Goal: Task Accomplishment & Management: Use online tool/utility

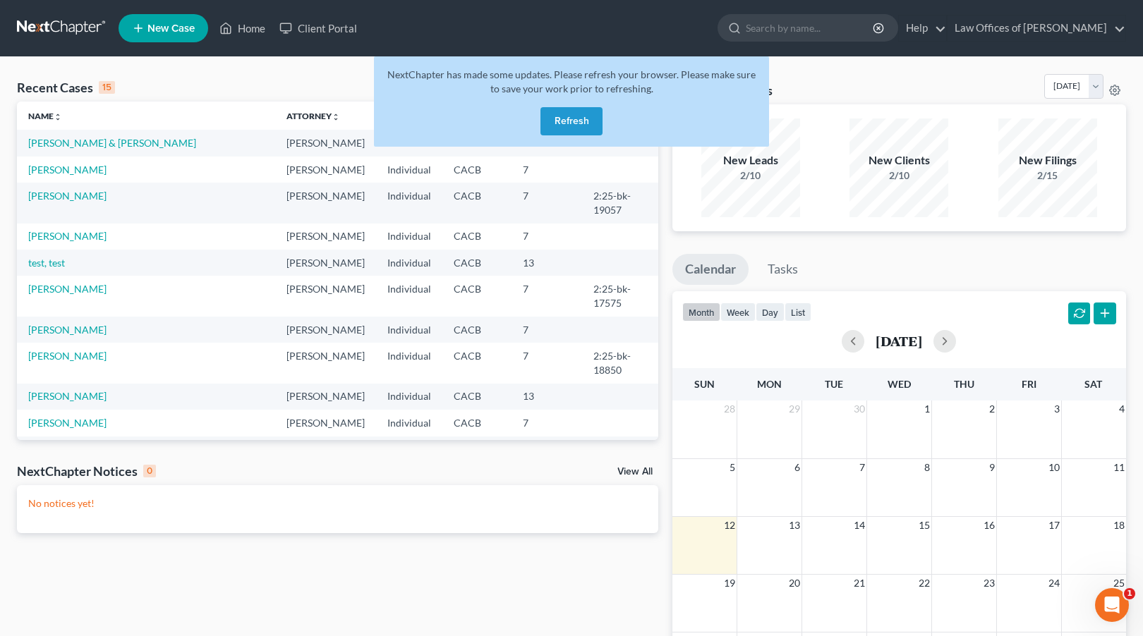
click at [573, 124] on button "Refresh" at bounding box center [571, 121] width 62 height 28
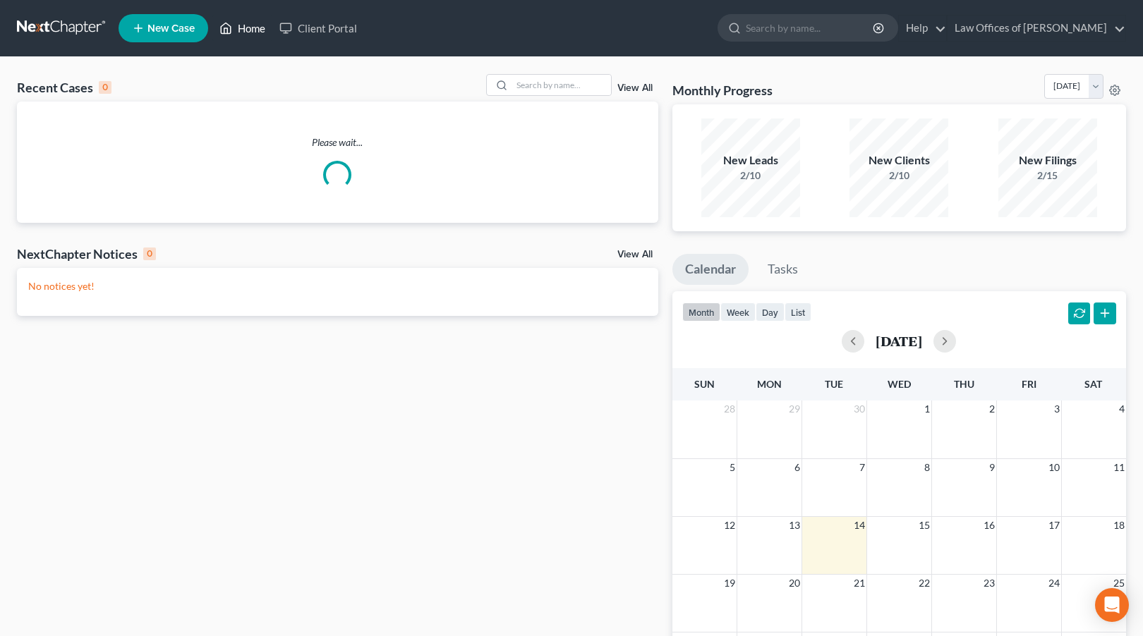
click at [248, 28] on link "Home" at bounding box center [242, 28] width 60 height 25
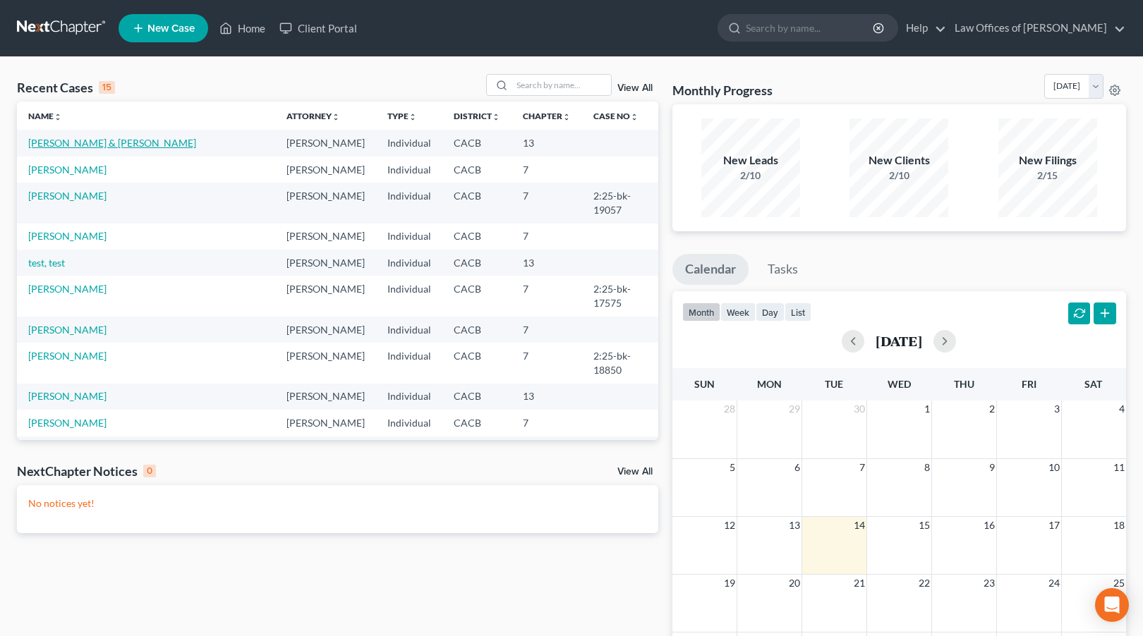
click at [74, 142] on link "[PERSON_NAME] & [PERSON_NAME]" at bounding box center [112, 143] width 168 height 12
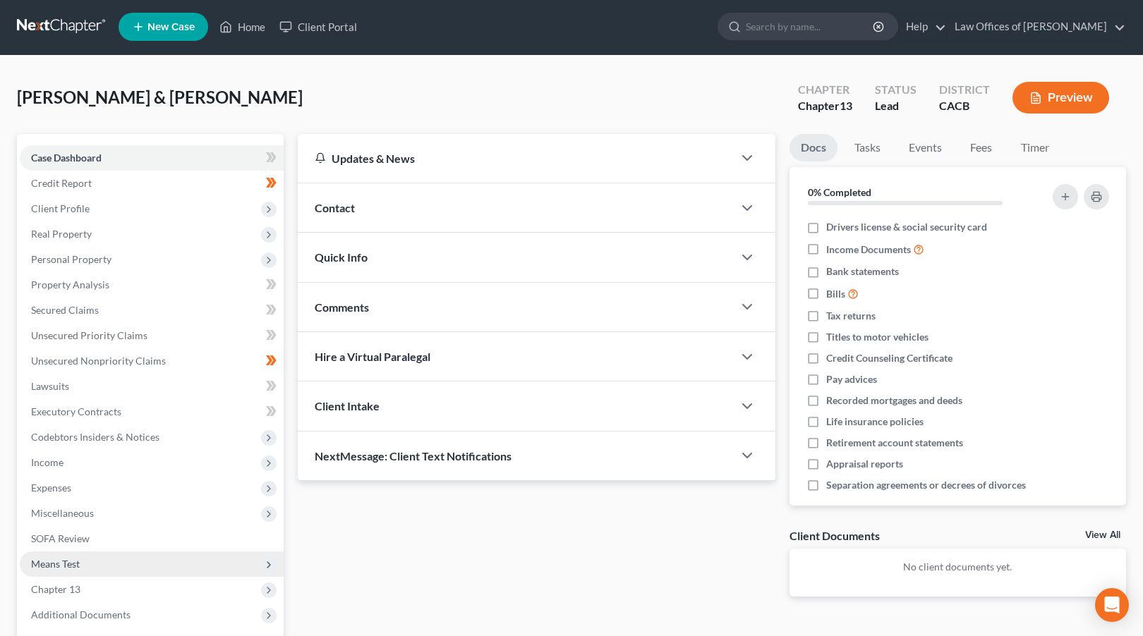
scroll to position [3, 0]
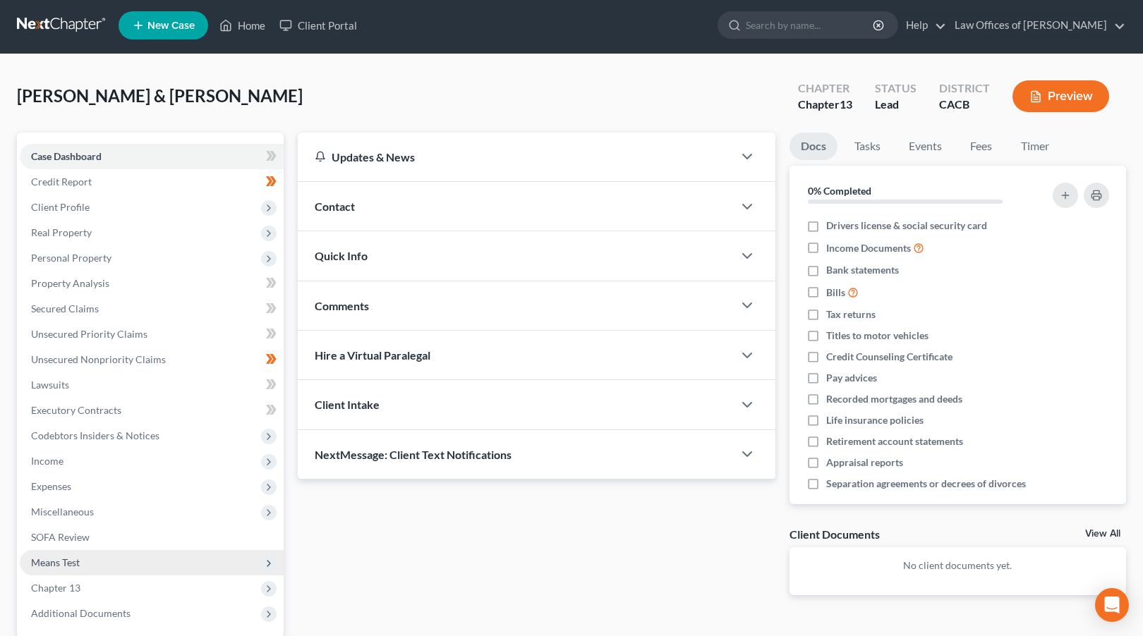
click at [87, 565] on span "Means Test" at bounding box center [152, 562] width 264 height 25
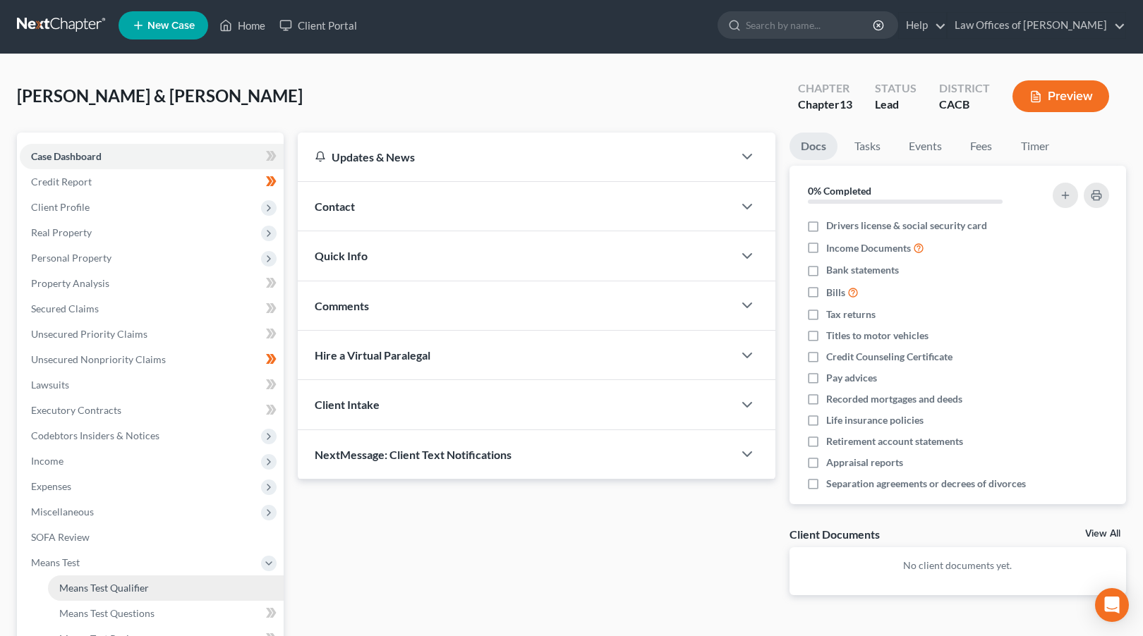
drag, startPoint x: 102, startPoint y: 587, endPoint x: 354, endPoint y: 526, distance: 259.7
click at [102, 587] on span "Means Test Qualifier" at bounding box center [104, 588] width 90 height 12
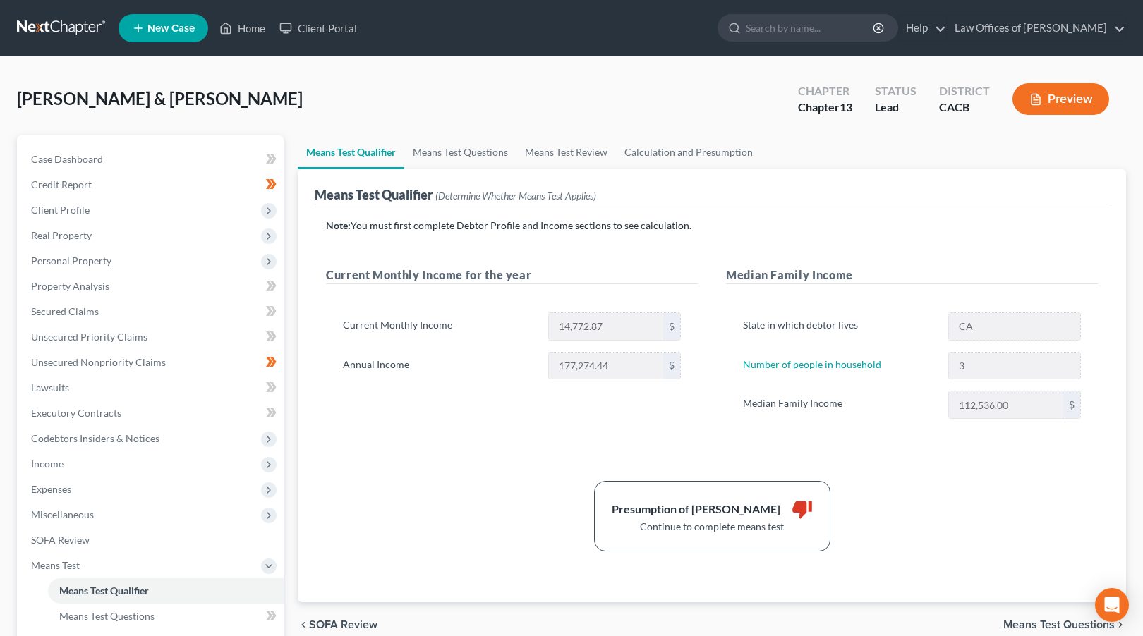
scroll to position [3, 0]
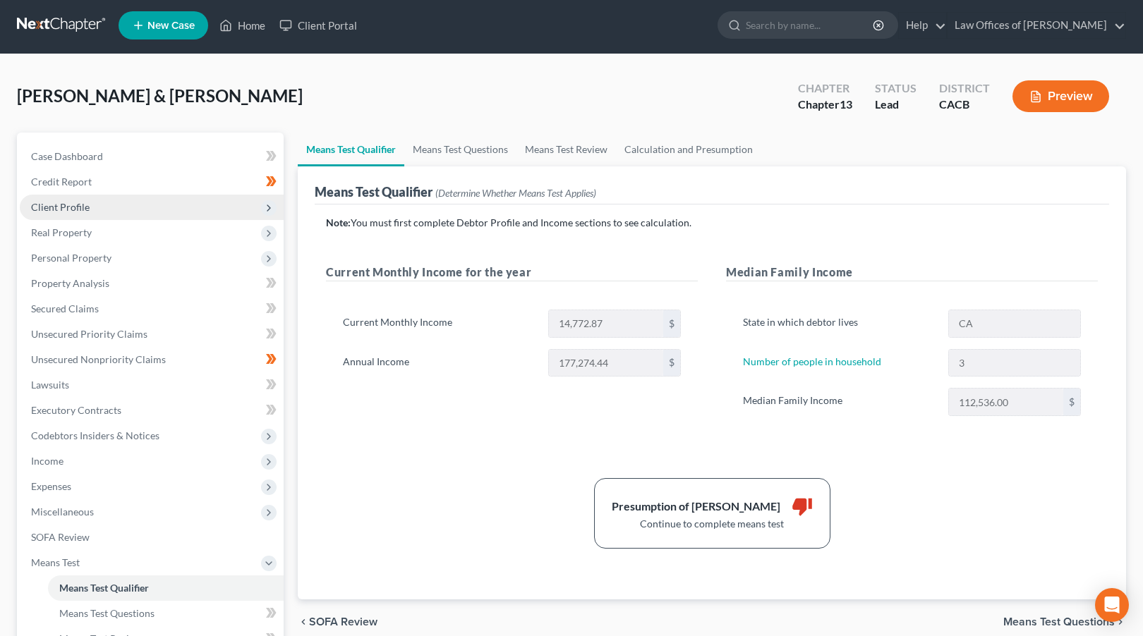
click at [122, 209] on span "Client Profile" at bounding box center [152, 207] width 264 height 25
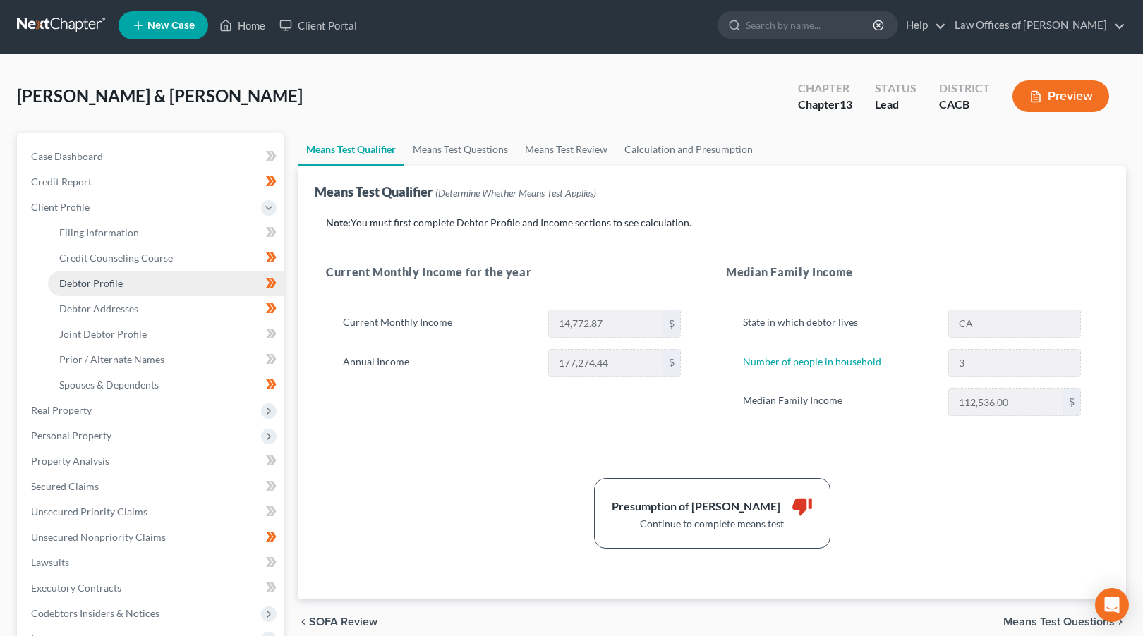
click at [161, 284] on link "Debtor Profile" at bounding box center [166, 283] width 236 height 25
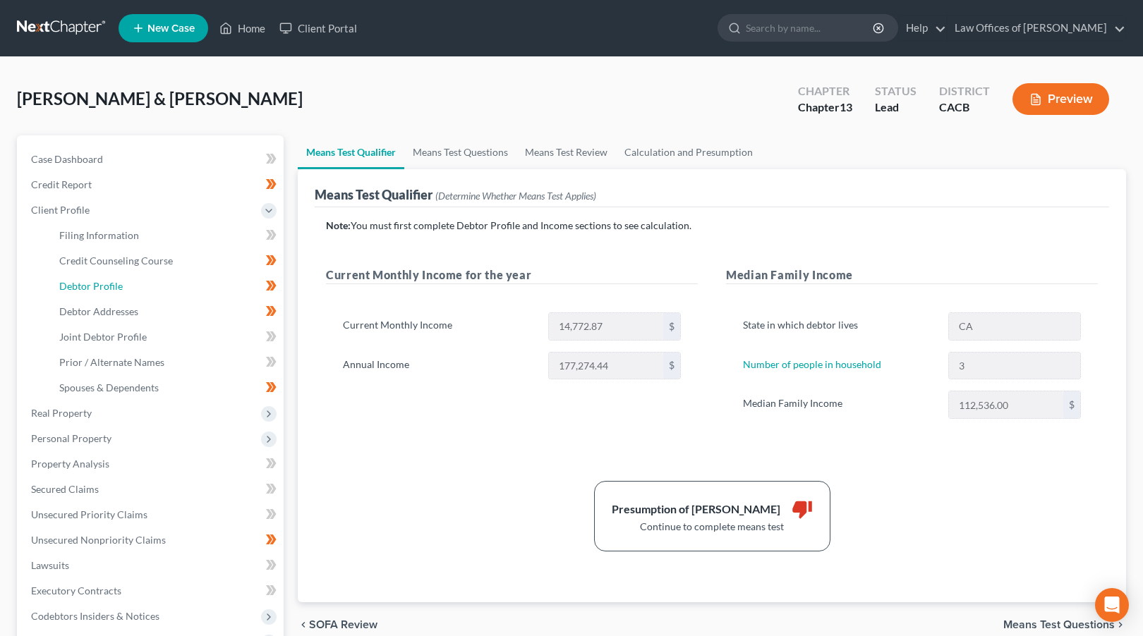
select select "1"
select select "2"
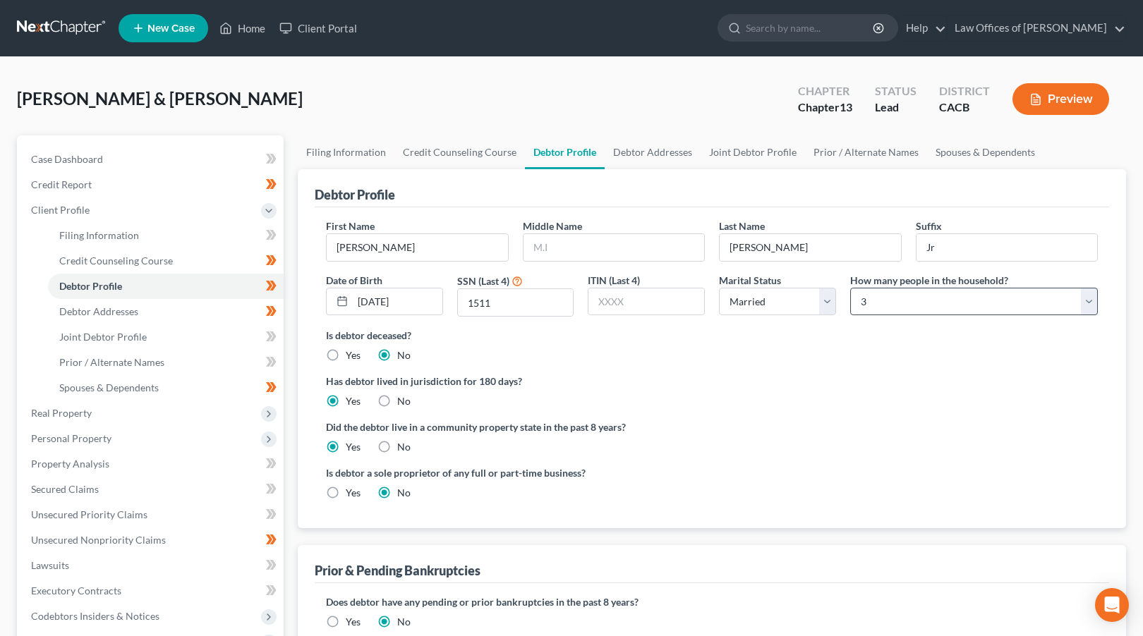
radio input "true"
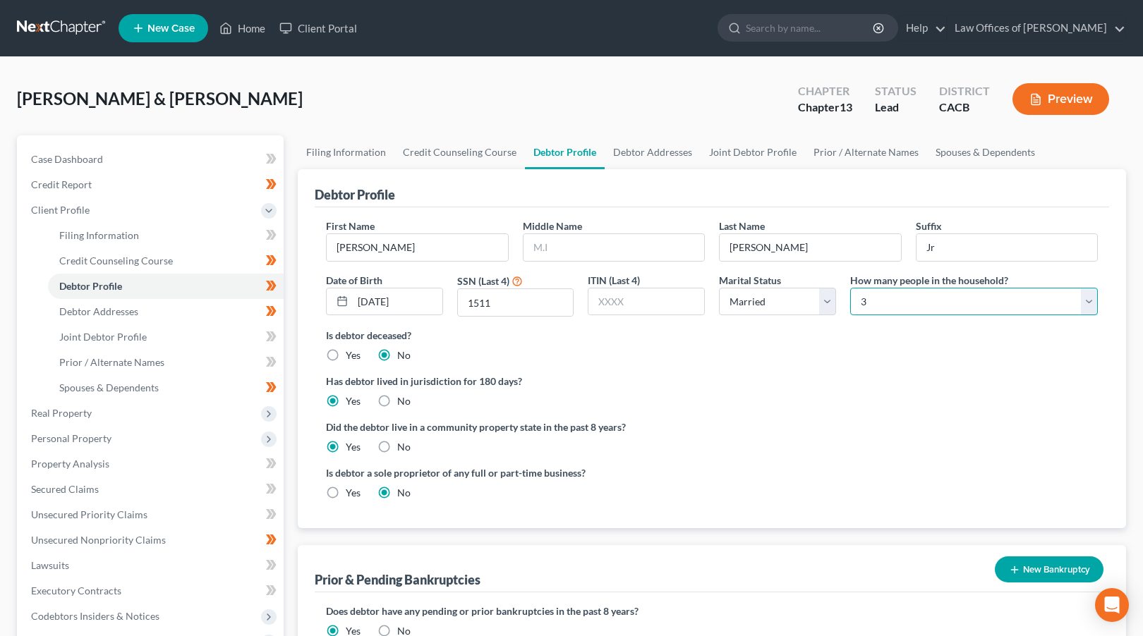
click at [949, 298] on select "Select 1 2 3 4 5 6 7 8 9 10 11 12 13 14 15 16 17 18 19 20" at bounding box center [974, 302] width 248 height 28
select select "4"
click at [850, 288] on select "Select 1 2 3 4 5 6 7 8 9 10 11 12 13 14 15 16 17 18 19 20" at bounding box center [974, 302] width 248 height 28
click at [200, 490] on link "Secured Claims" at bounding box center [152, 489] width 264 height 25
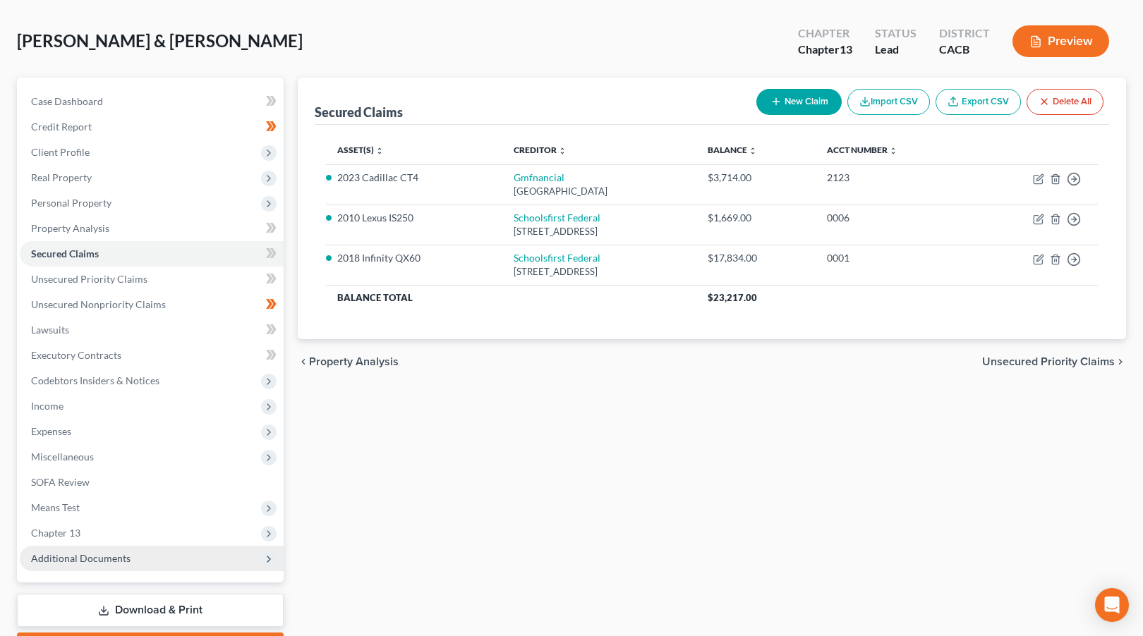
scroll to position [138, 0]
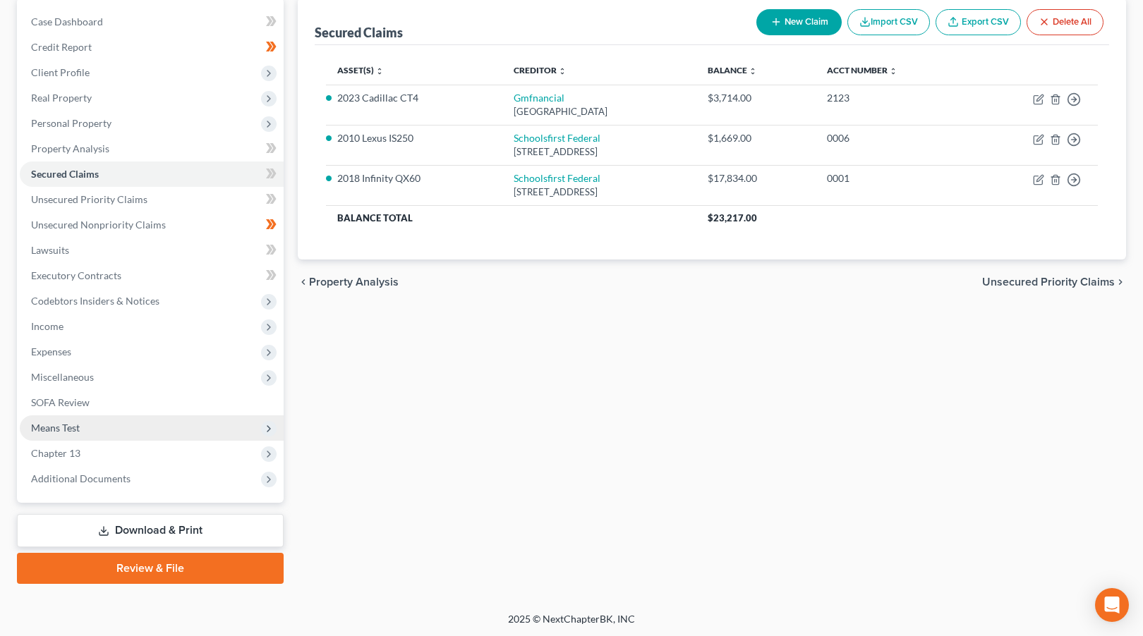
click at [115, 426] on span "Means Test" at bounding box center [152, 427] width 264 height 25
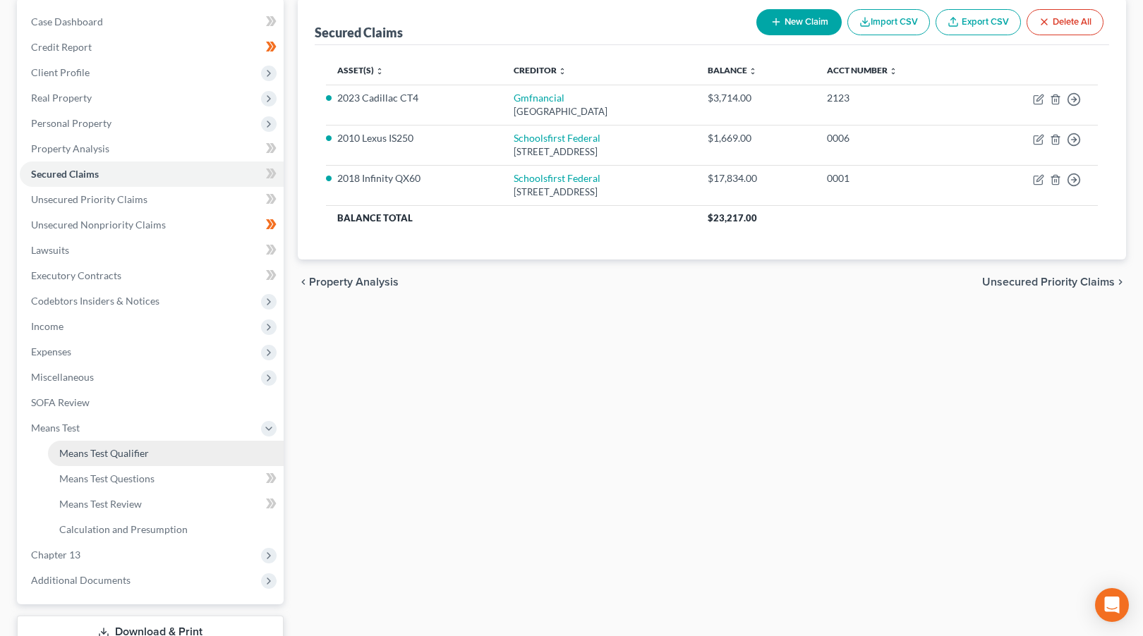
click at [137, 449] on span "Means Test Qualifier" at bounding box center [104, 453] width 90 height 12
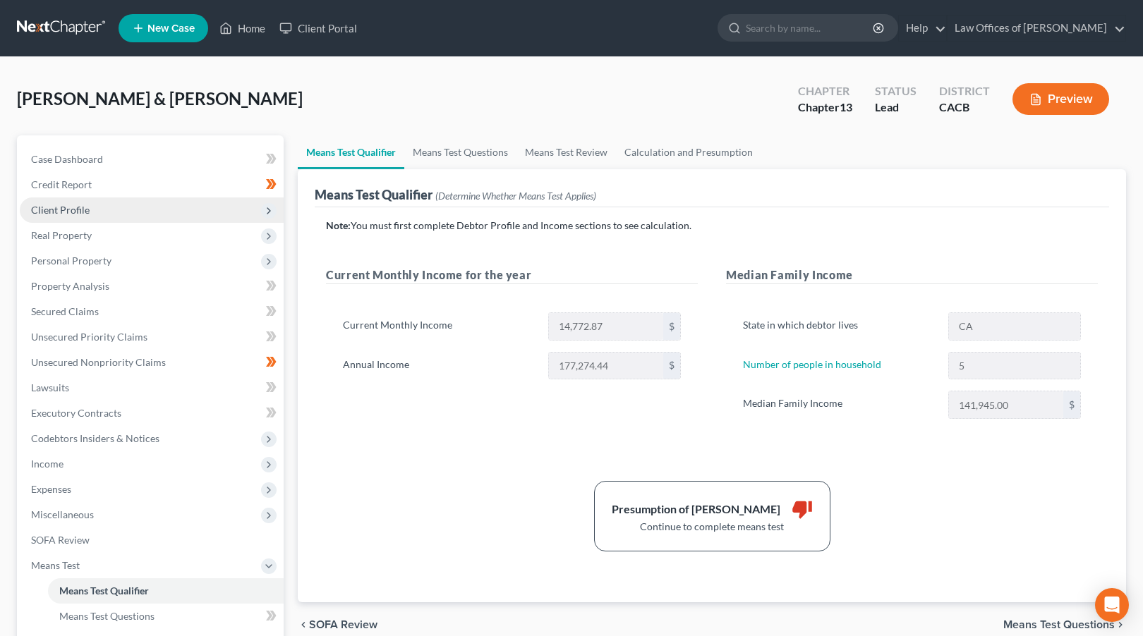
click at [200, 212] on span "Client Profile" at bounding box center [152, 209] width 264 height 25
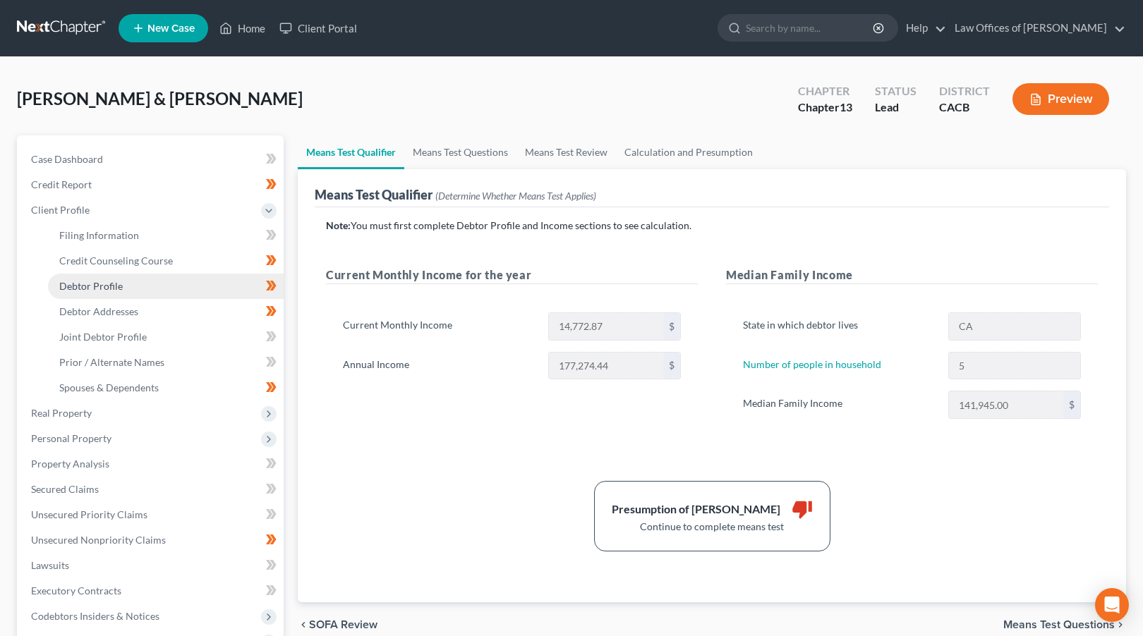
click at [157, 291] on link "Debtor Profile" at bounding box center [166, 286] width 236 height 25
select select "1"
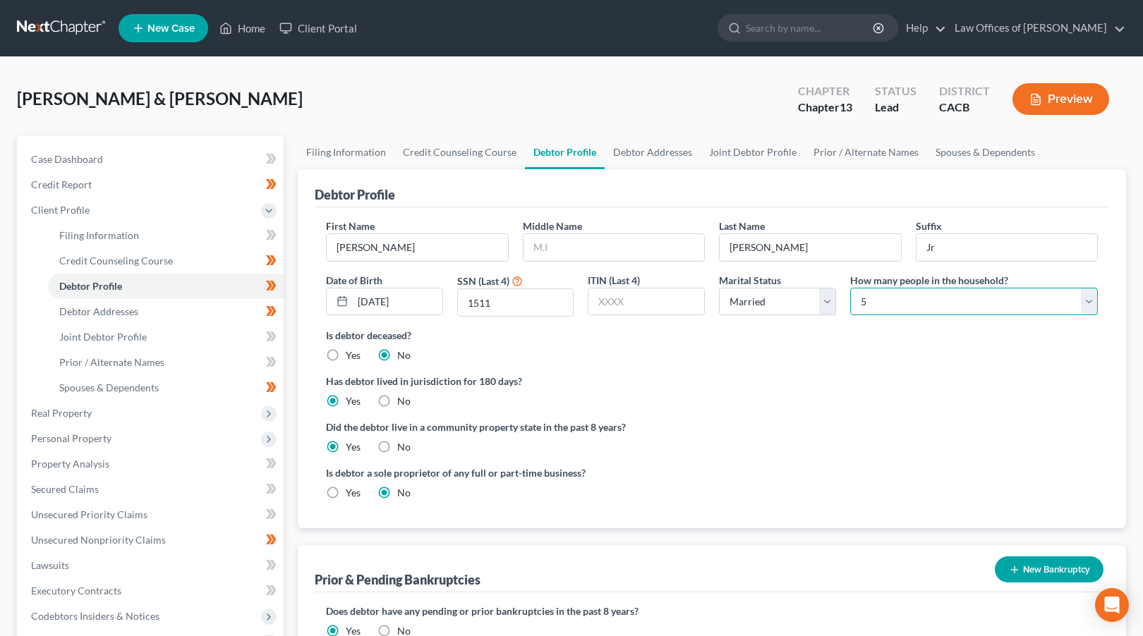
click at [978, 293] on select "Select 1 2 3 4 5 6 7 8 9 10 11 12 13 14 15 16 17 18 19 20" at bounding box center [974, 302] width 248 height 28
select select "6"
click at [850, 288] on select "Select 1 2 3 4 5 6 7 8 9 10 11 12 13 14 15 16 17 18 19 20" at bounding box center [974, 302] width 248 height 28
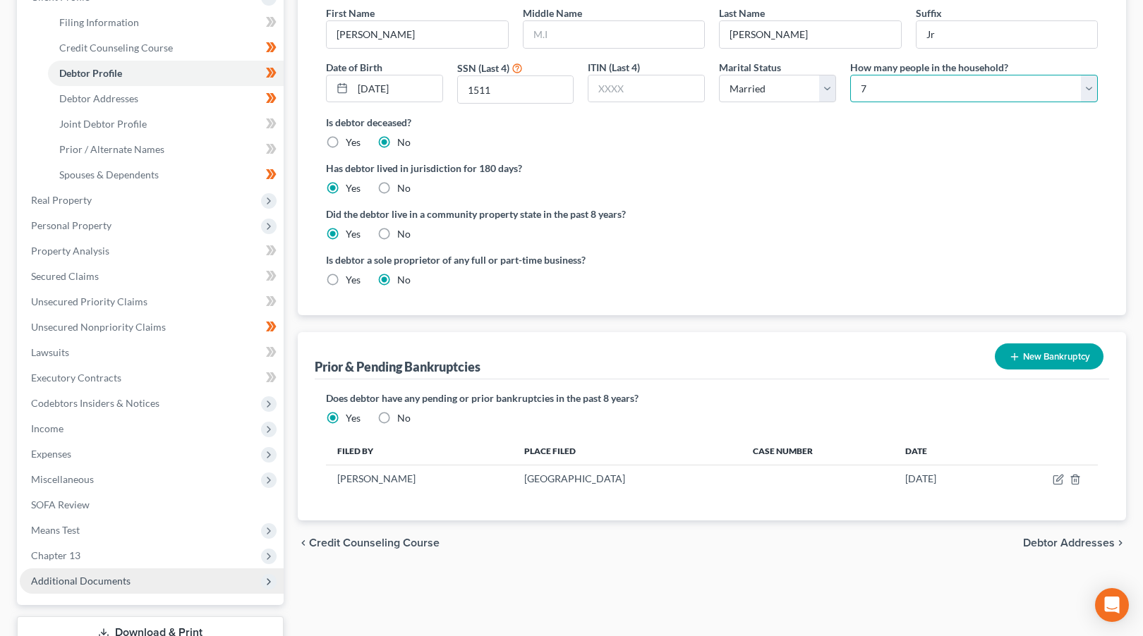
scroll to position [315, 0]
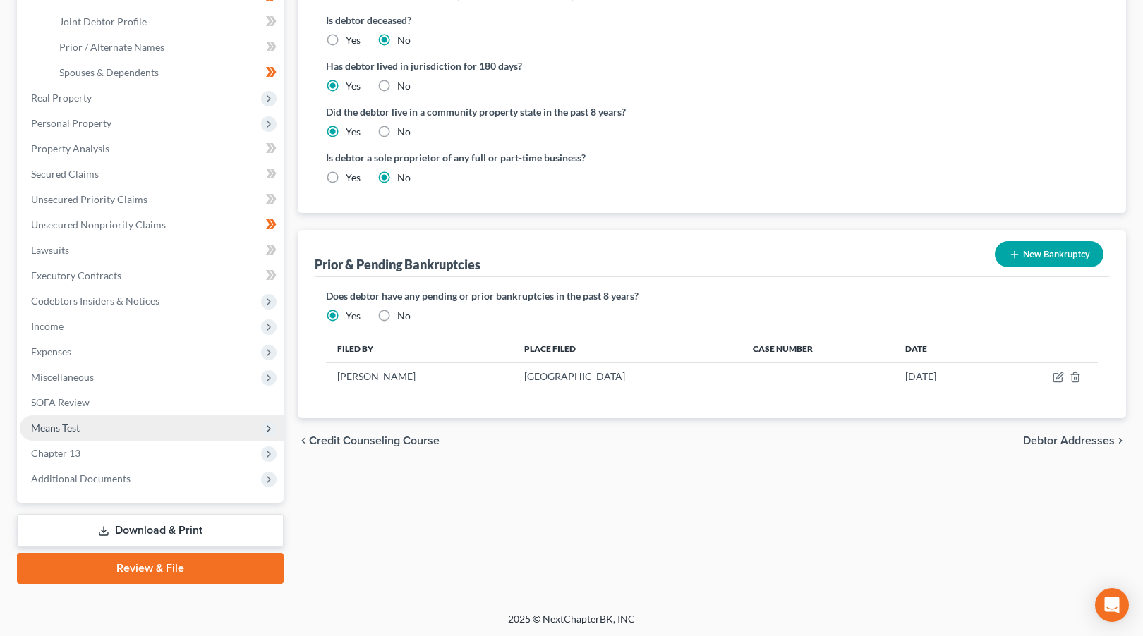
click at [138, 423] on span "Means Test" at bounding box center [152, 427] width 264 height 25
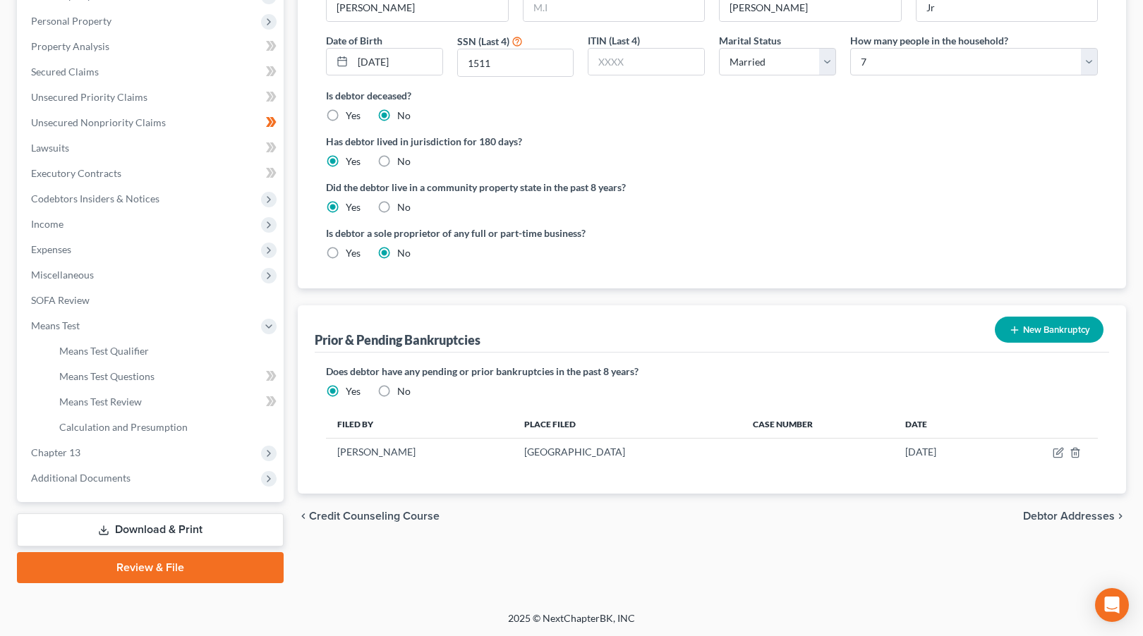
scroll to position [239, 0]
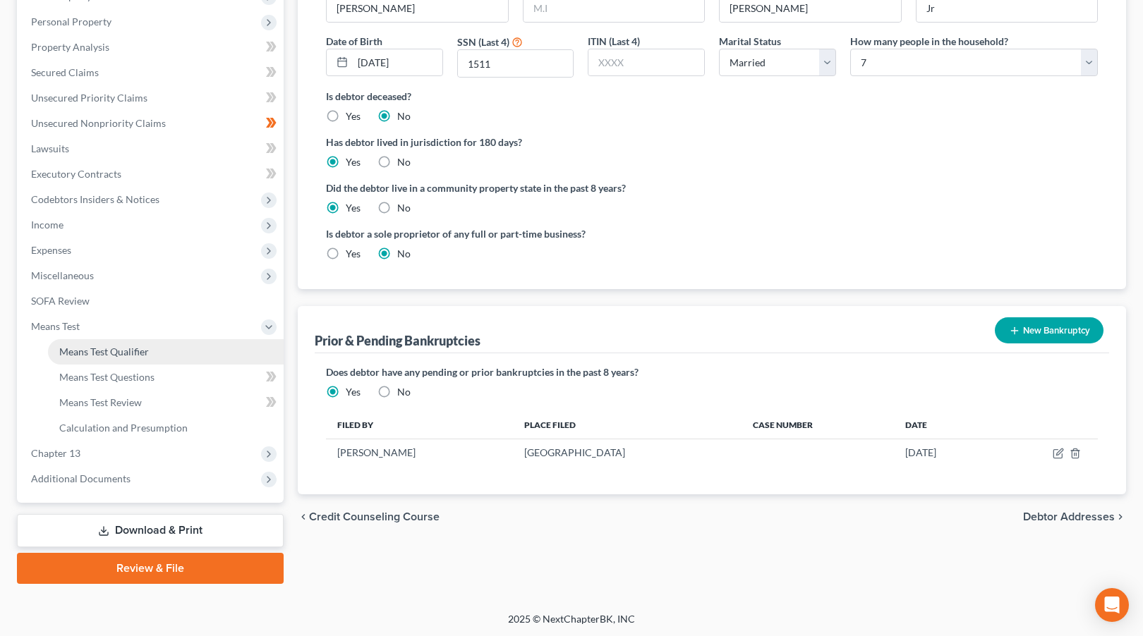
click at [151, 359] on link "Means Test Qualifier" at bounding box center [166, 351] width 236 height 25
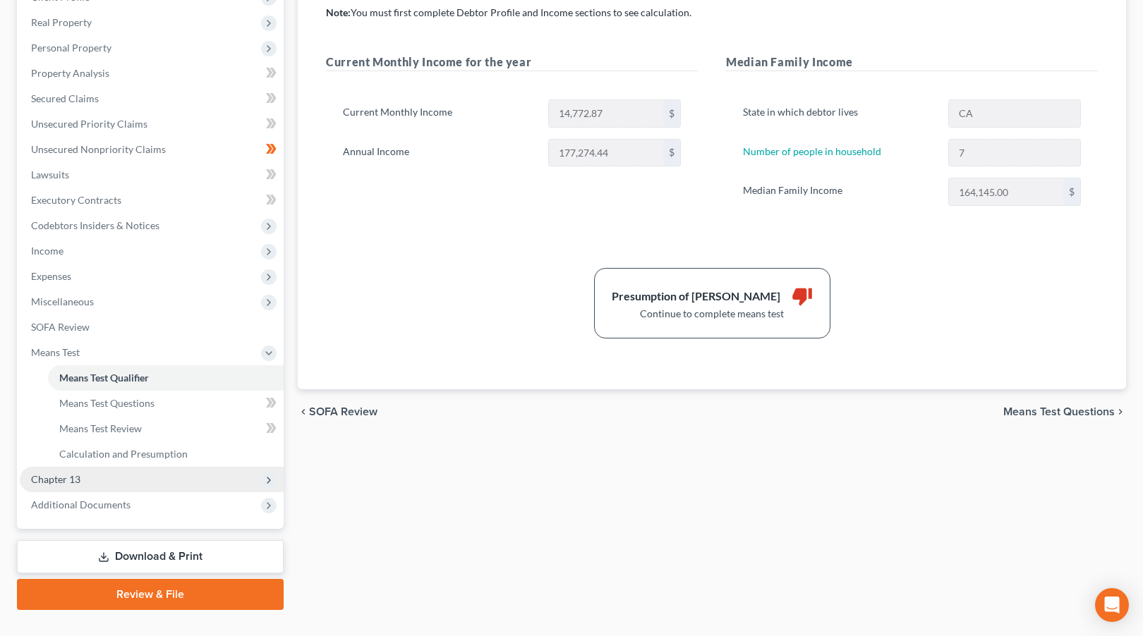
click at [132, 482] on span "Chapter 13" at bounding box center [152, 479] width 264 height 25
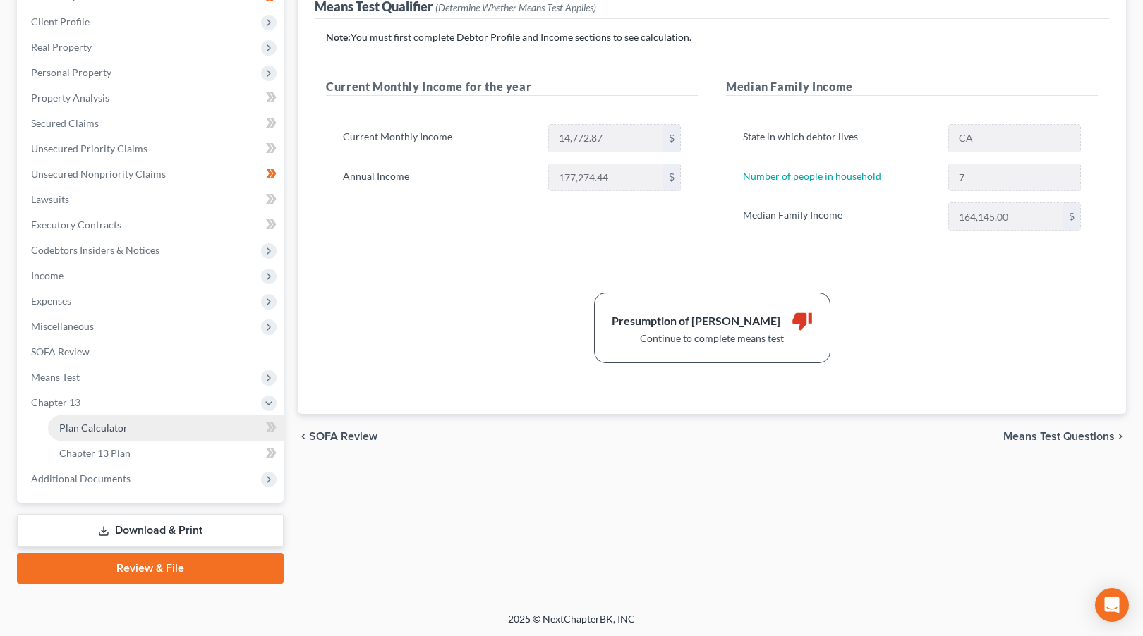
click at [135, 424] on link "Plan Calculator" at bounding box center [166, 427] width 236 height 25
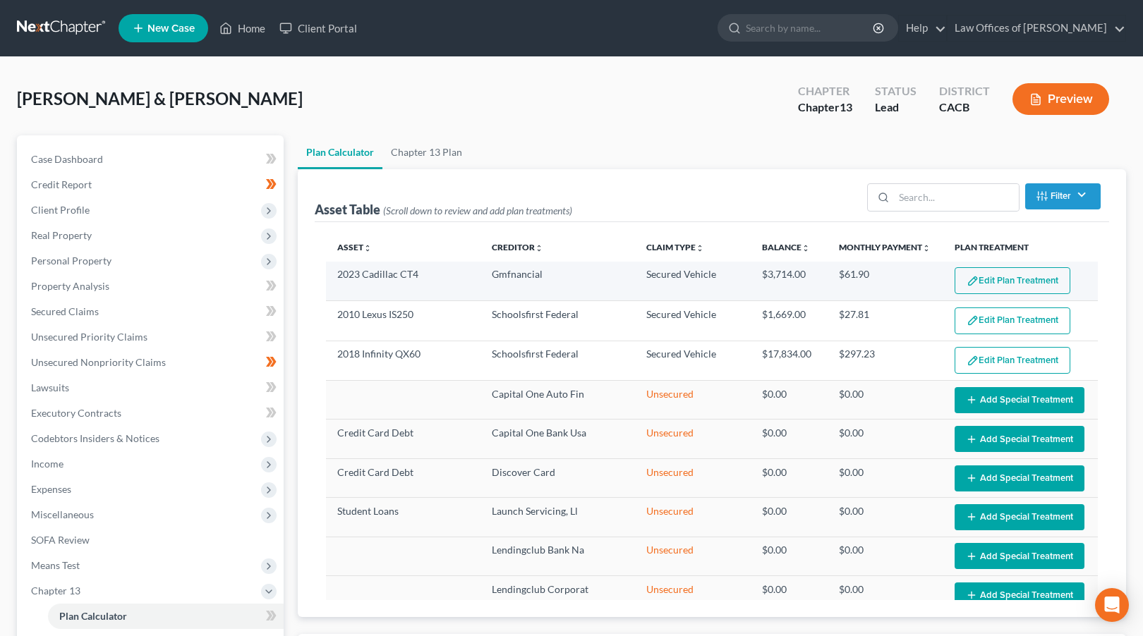
select select "59"
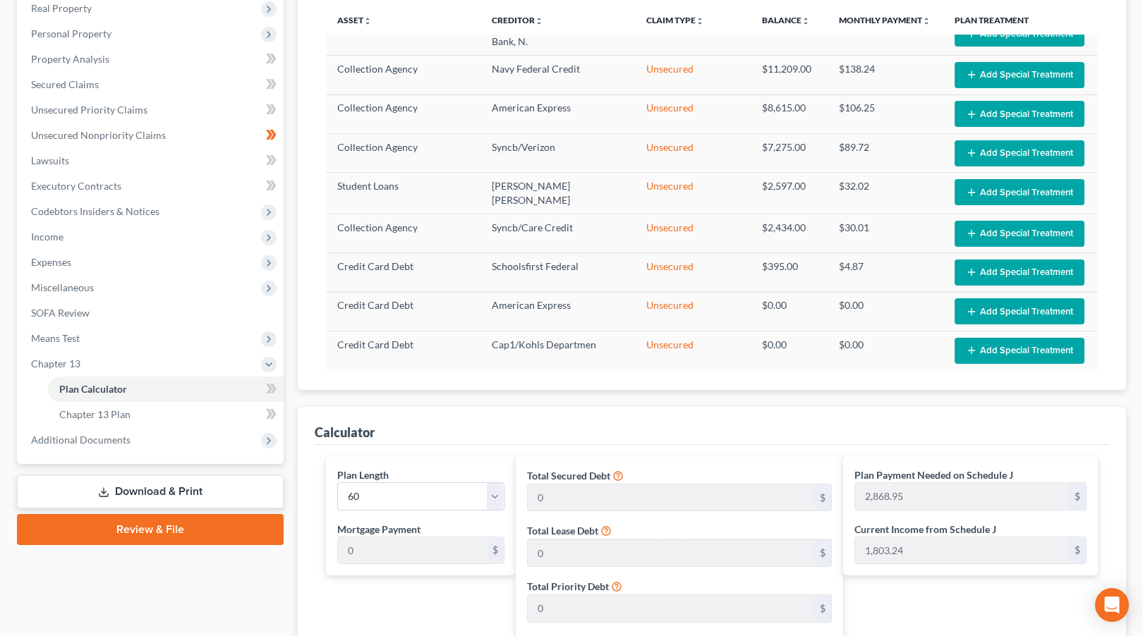
scroll to position [212, 0]
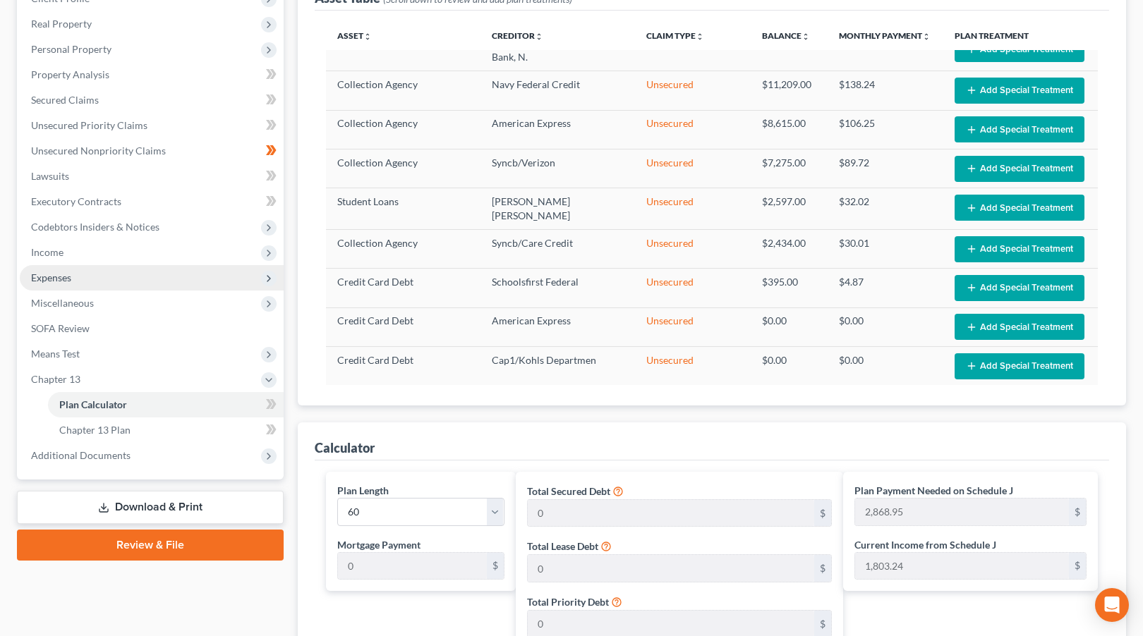
click at [120, 287] on span "Expenses" at bounding box center [152, 277] width 264 height 25
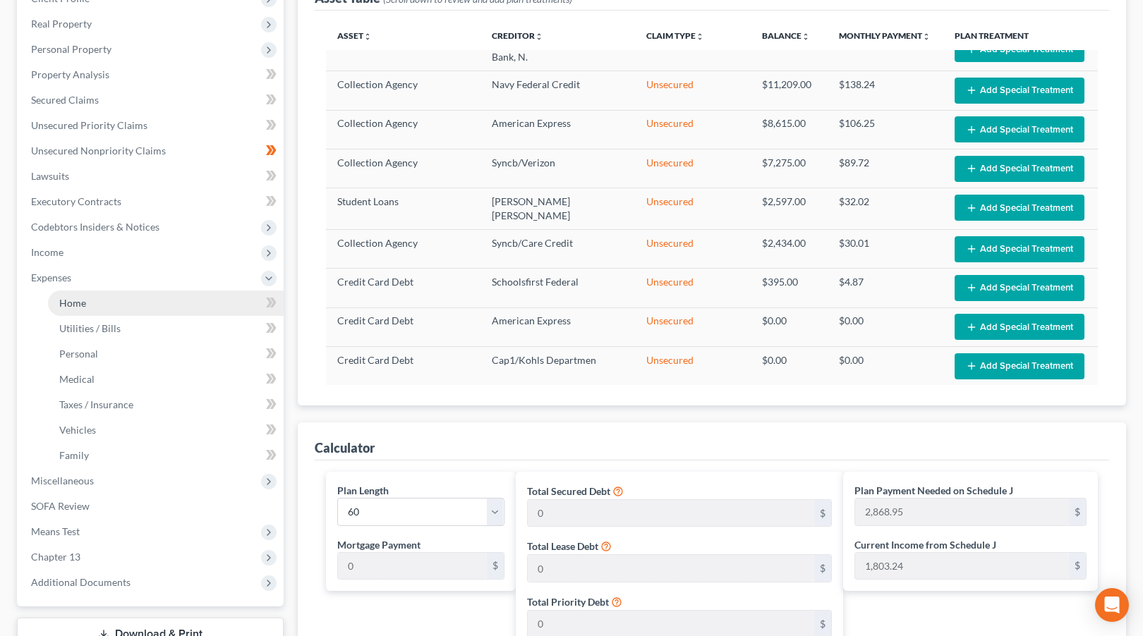
click at [125, 305] on link "Home" at bounding box center [166, 303] width 236 height 25
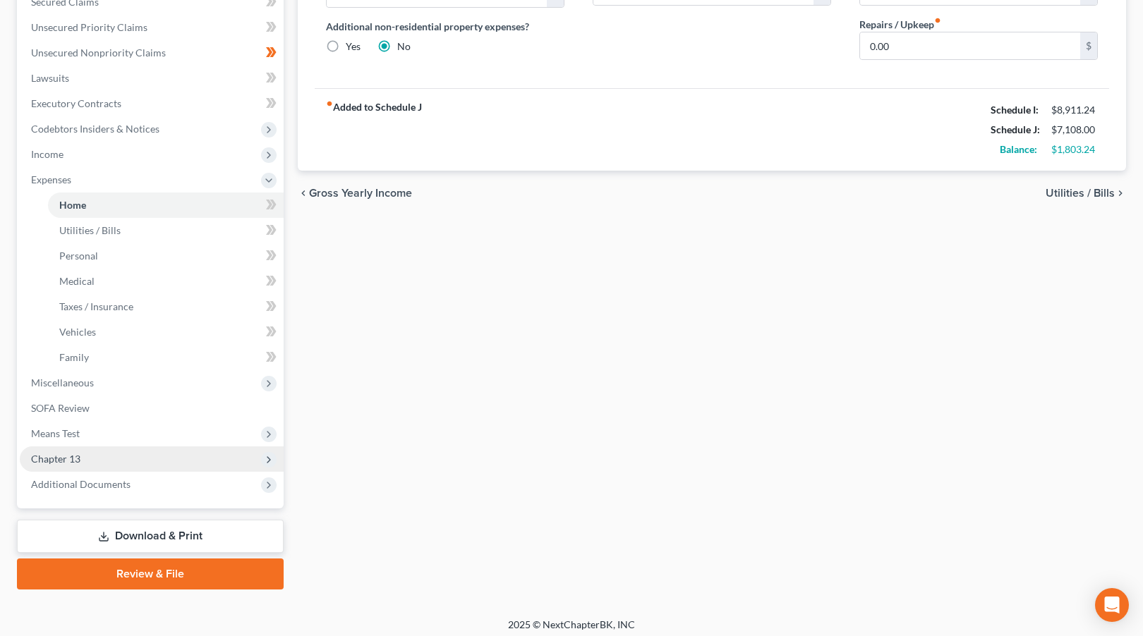
click at [109, 461] on span "Chapter 13" at bounding box center [152, 458] width 264 height 25
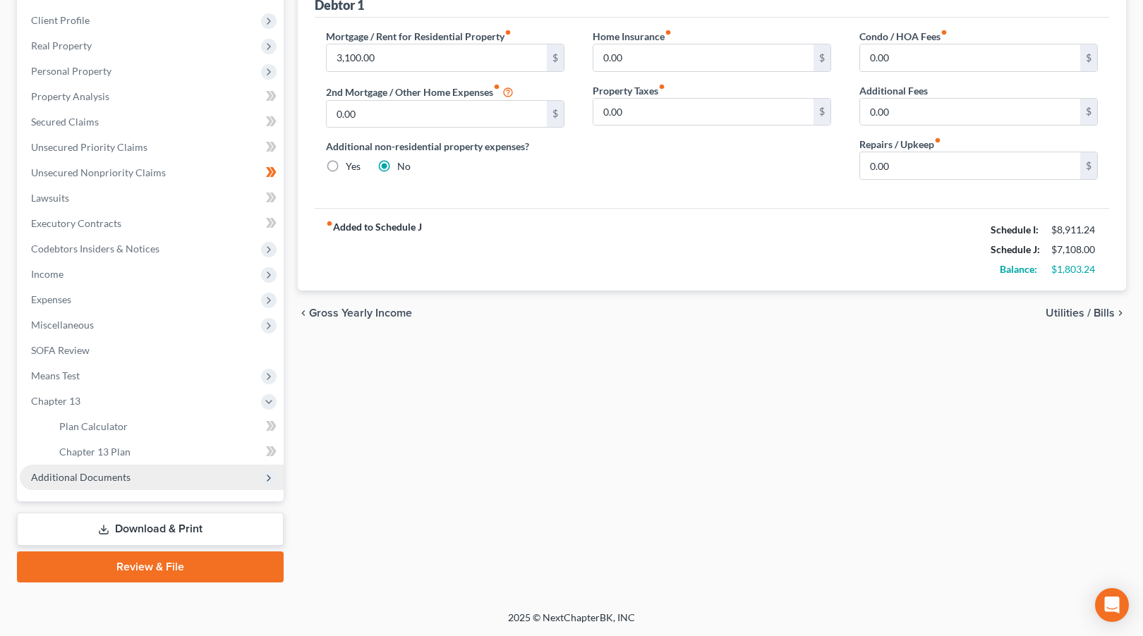
scroll to position [188, 0]
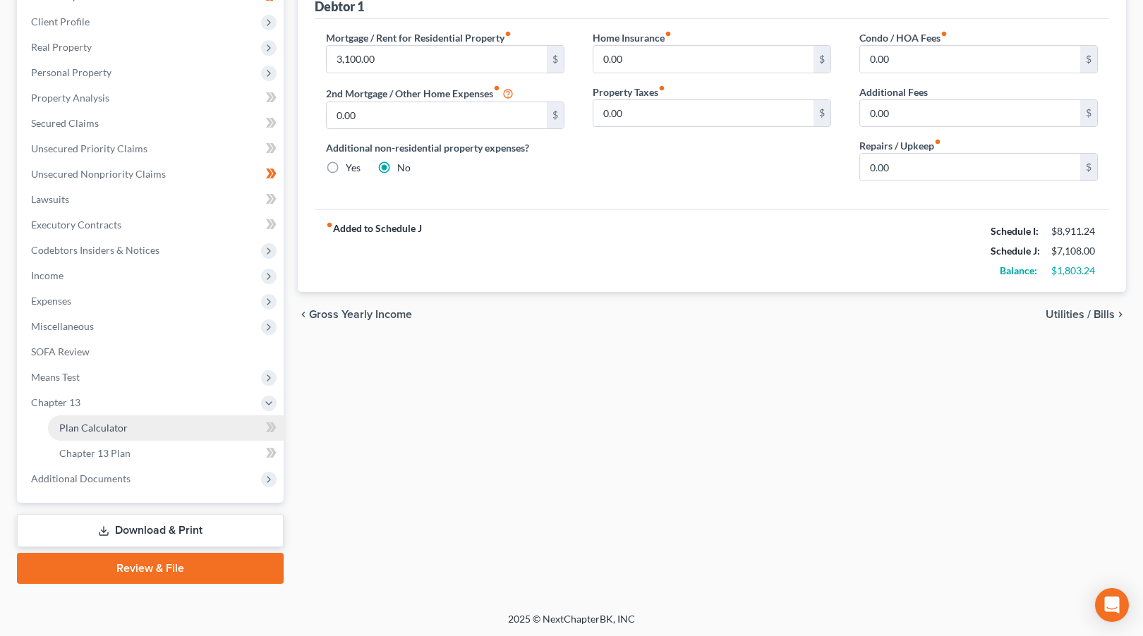
click at [141, 433] on link "Plan Calculator" at bounding box center [166, 427] width 236 height 25
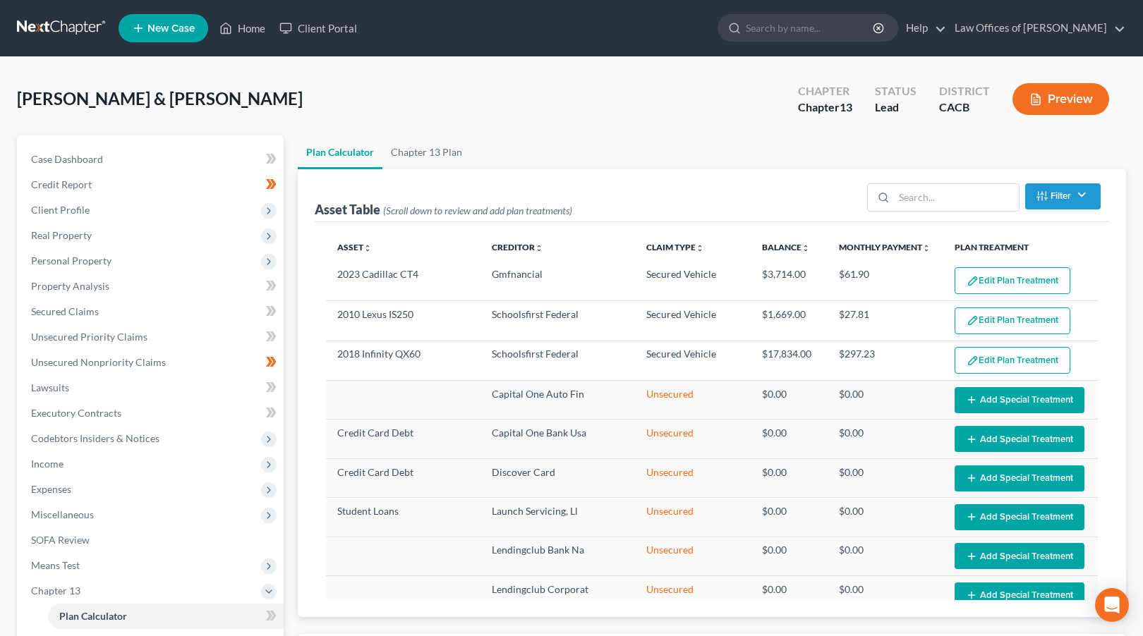
select select "59"
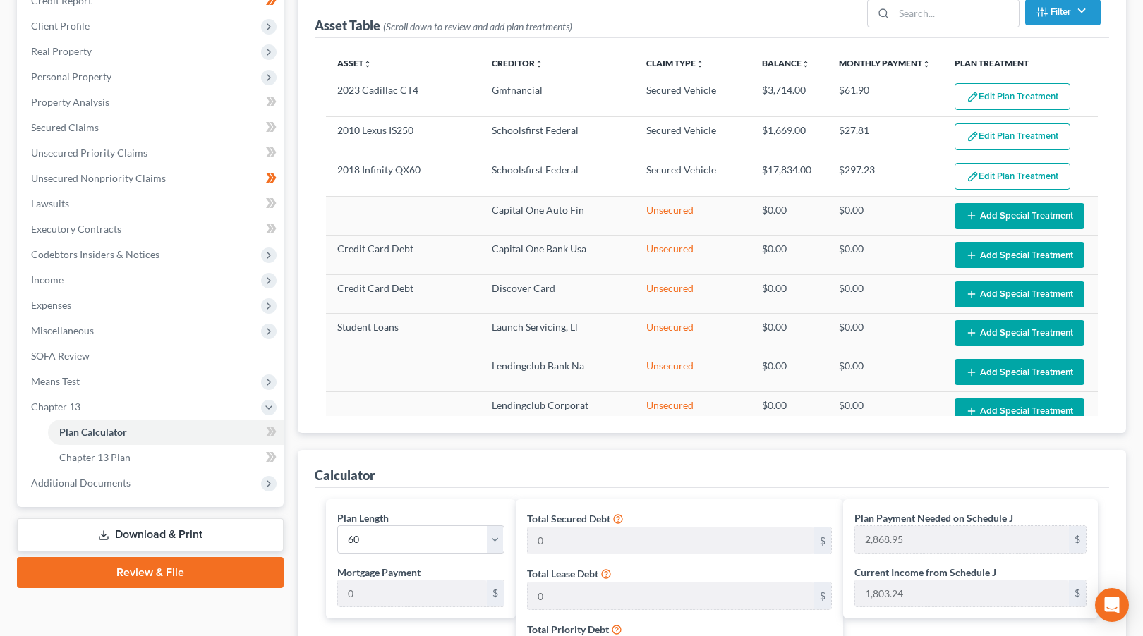
scroll to position [133, 0]
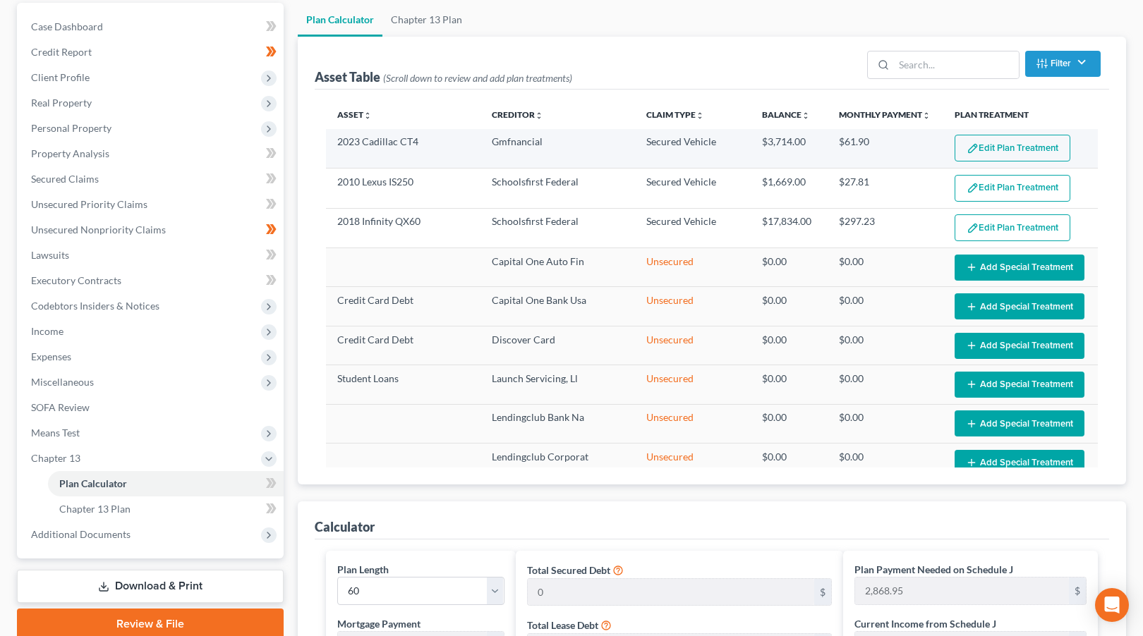
click at [1026, 147] on button "Edit Plan Treatment" at bounding box center [1012, 148] width 116 height 27
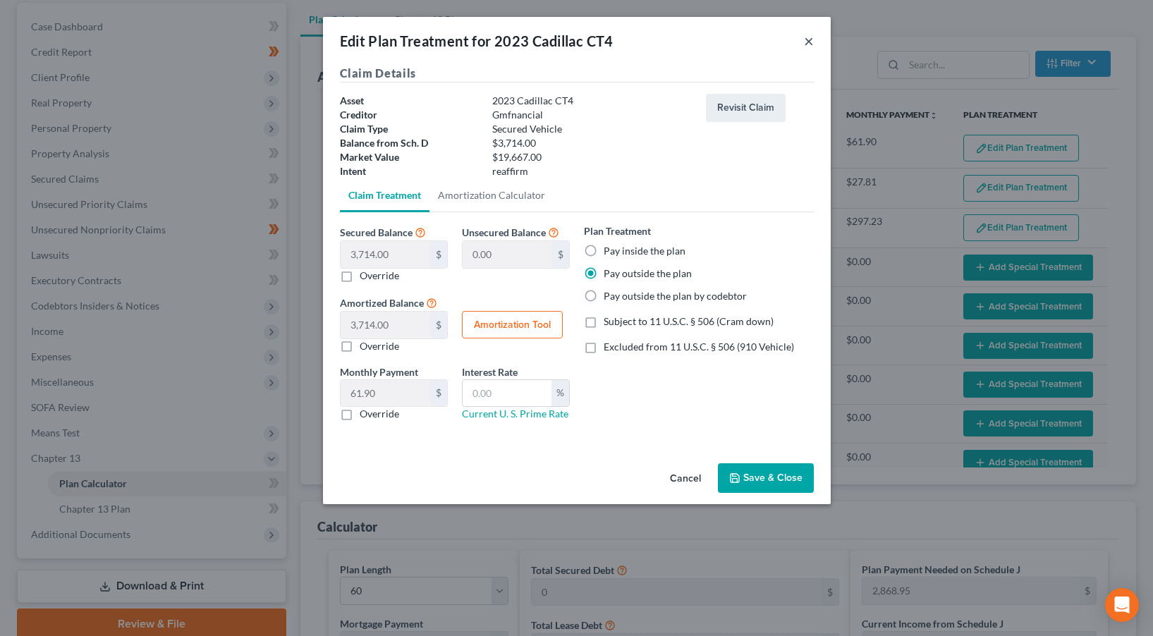
click at [810, 37] on button "×" at bounding box center [809, 40] width 10 height 17
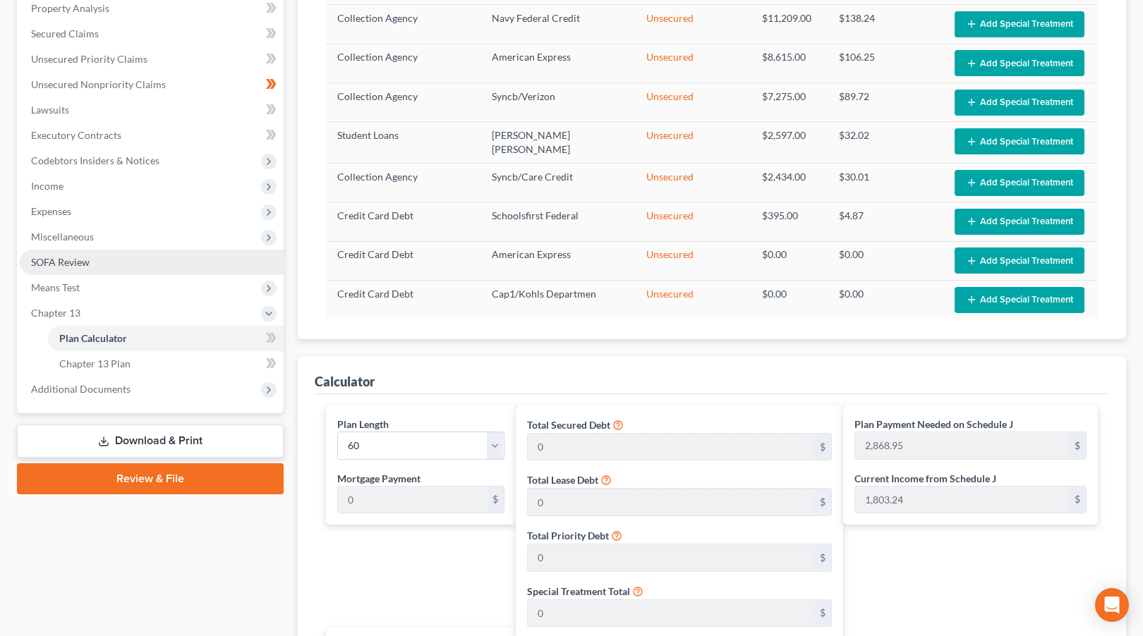
scroll to position [276, 0]
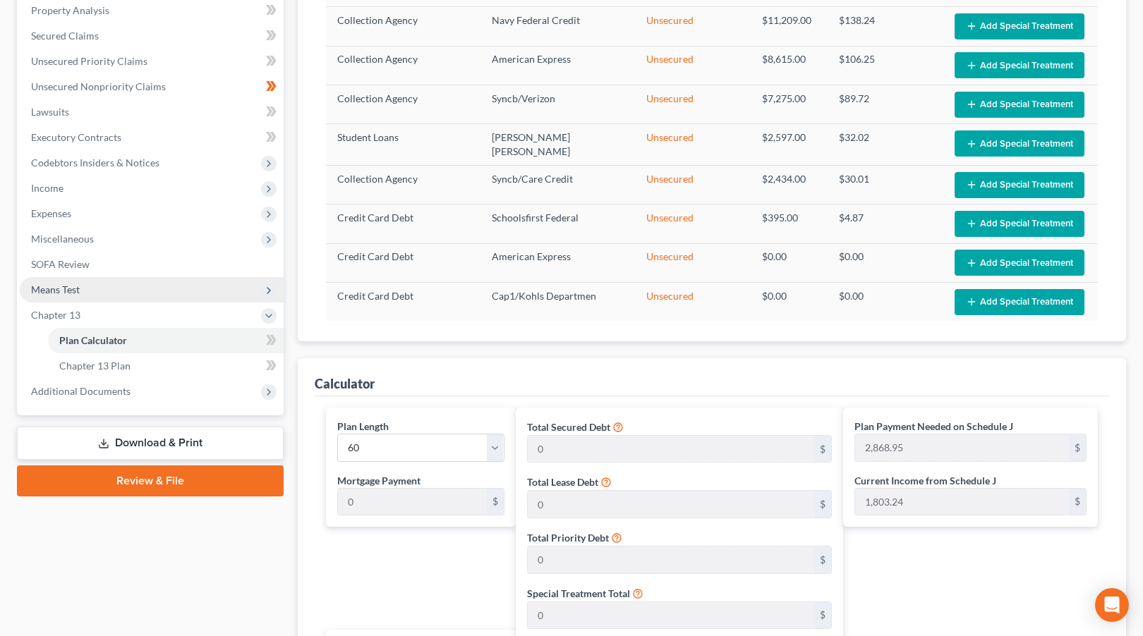
click at [110, 291] on span "Means Test" at bounding box center [152, 289] width 264 height 25
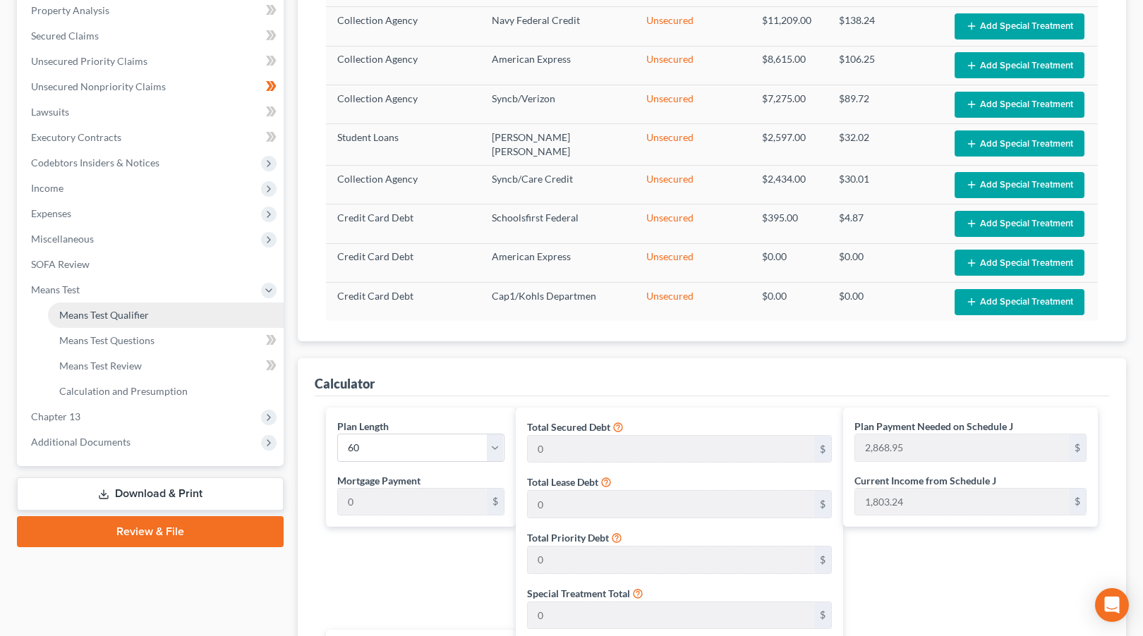
click at [143, 316] on span "Means Test Qualifier" at bounding box center [104, 315] width 90 height 12
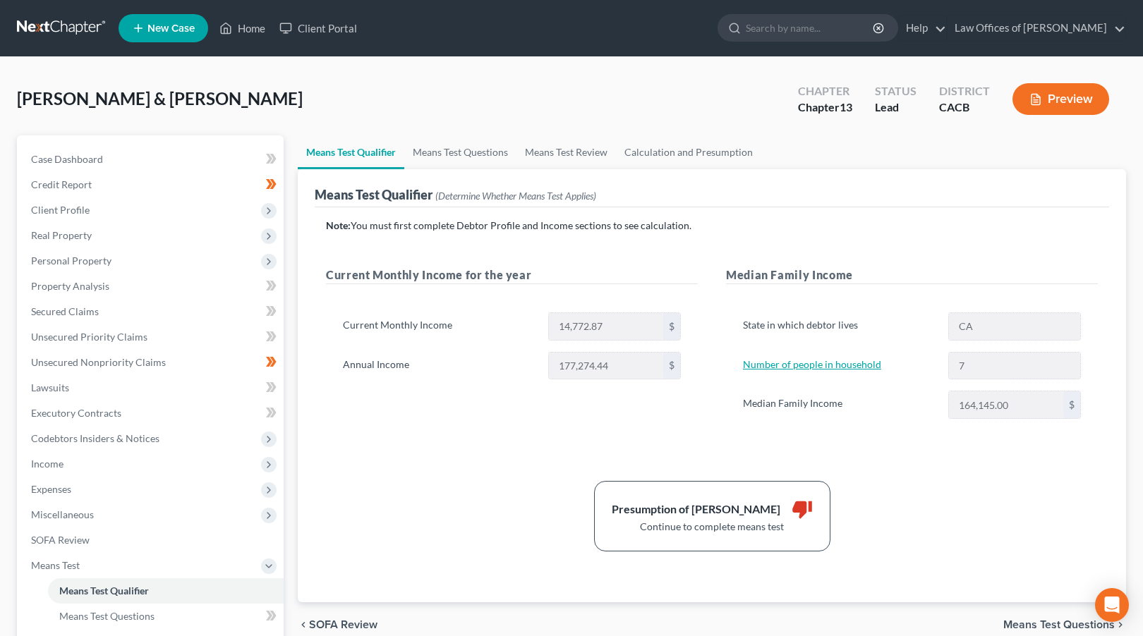
click at [845, 365] on link "Number of people in household" at bounding box center [812, 364] width 138 height 12
select select "1"
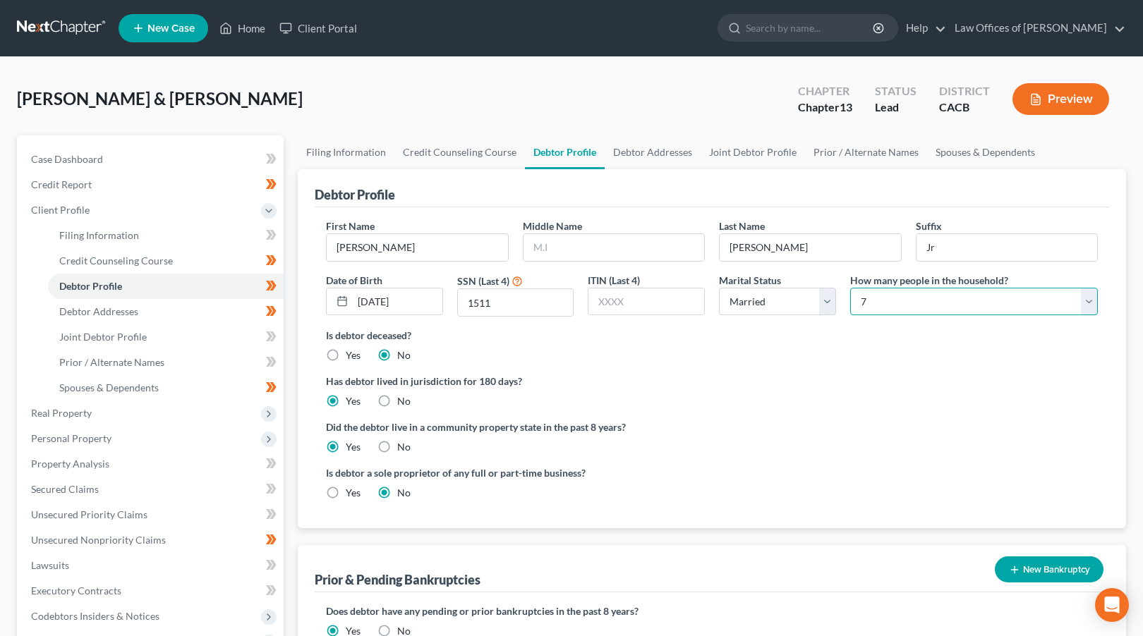
click at [919, 306] on select "Select 1 2 3 4 5 6 7 8 9 10 11 12 13 14 15 16 17 18 19 20" at bounding box center [974, 302] width 248 height 28
select select "2"
click at [850, 288] on select "Select 1 2 3 4 5 6 7 8 9 10 11 12 13 14 15 16 17 18 19 20" at bounding box center [974, 302] width 248 height 28
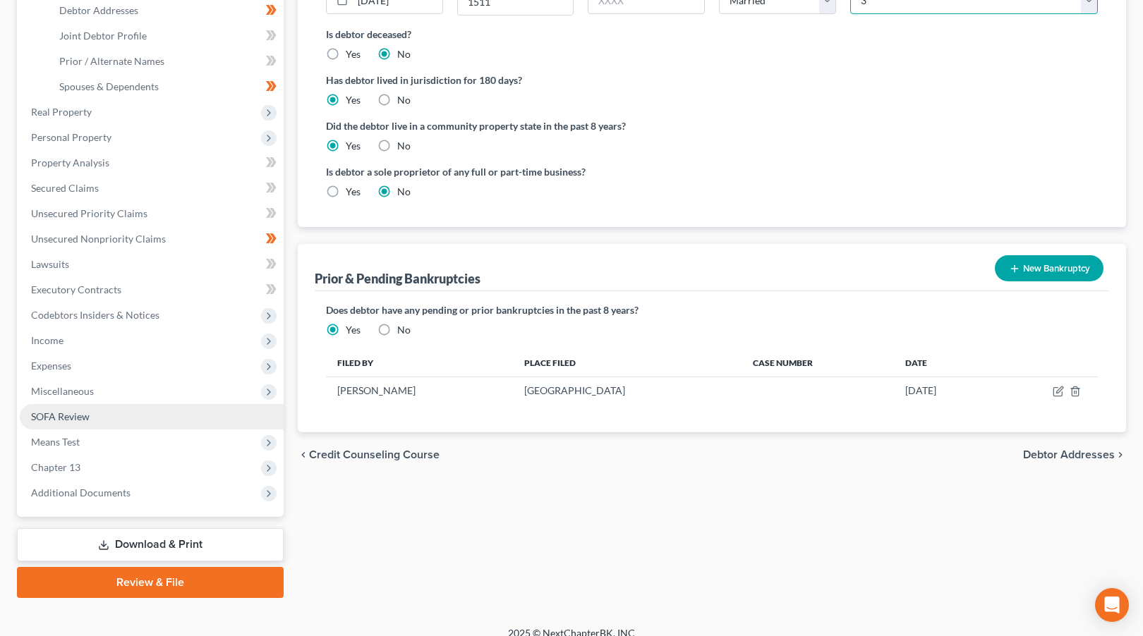
scroll to position [315, 0]
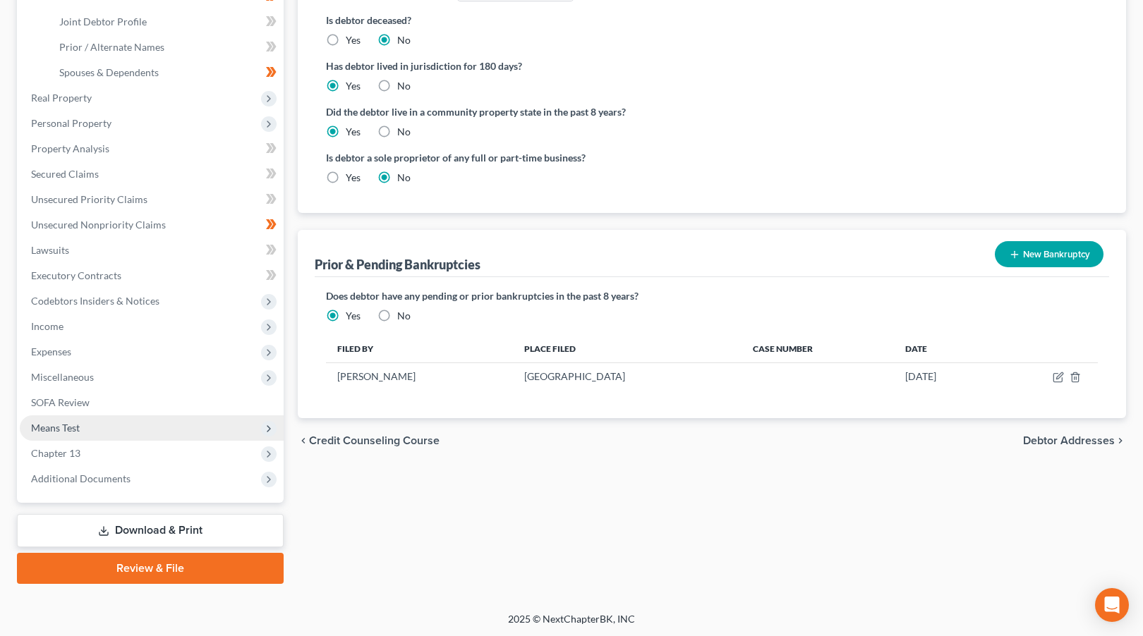
click at [135, 429] on span "Means Test" at bounding box center [152, 427] width 264 height 25
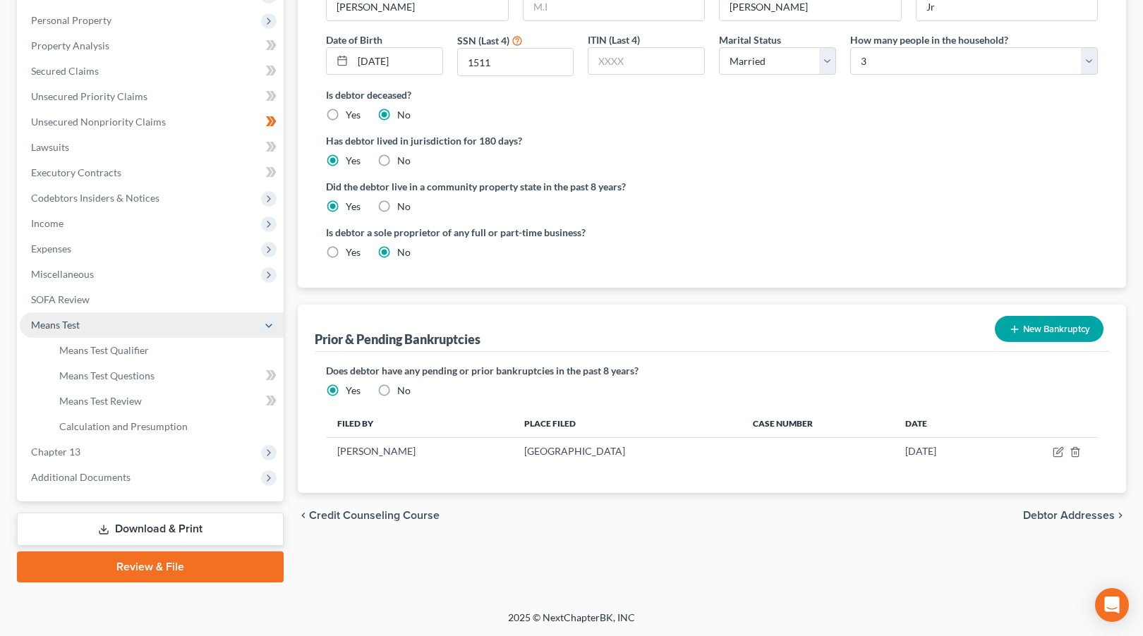
scroll to position [239, 0]
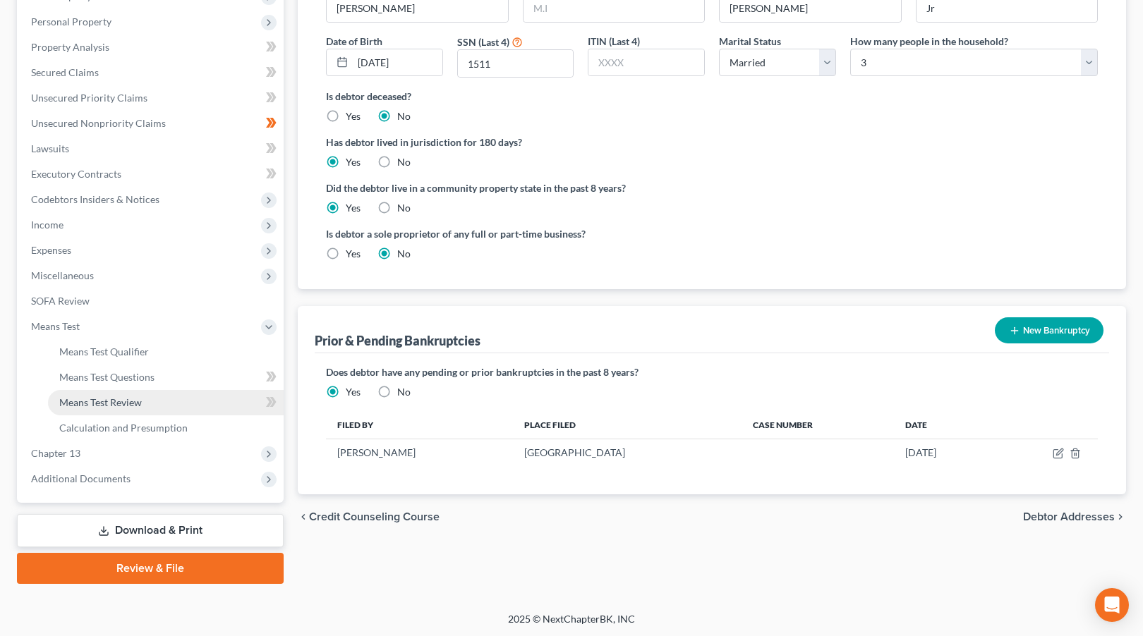
click at [146, 397] on link "Means Test Review" at bounding box center [166, 402] width 236 height 25
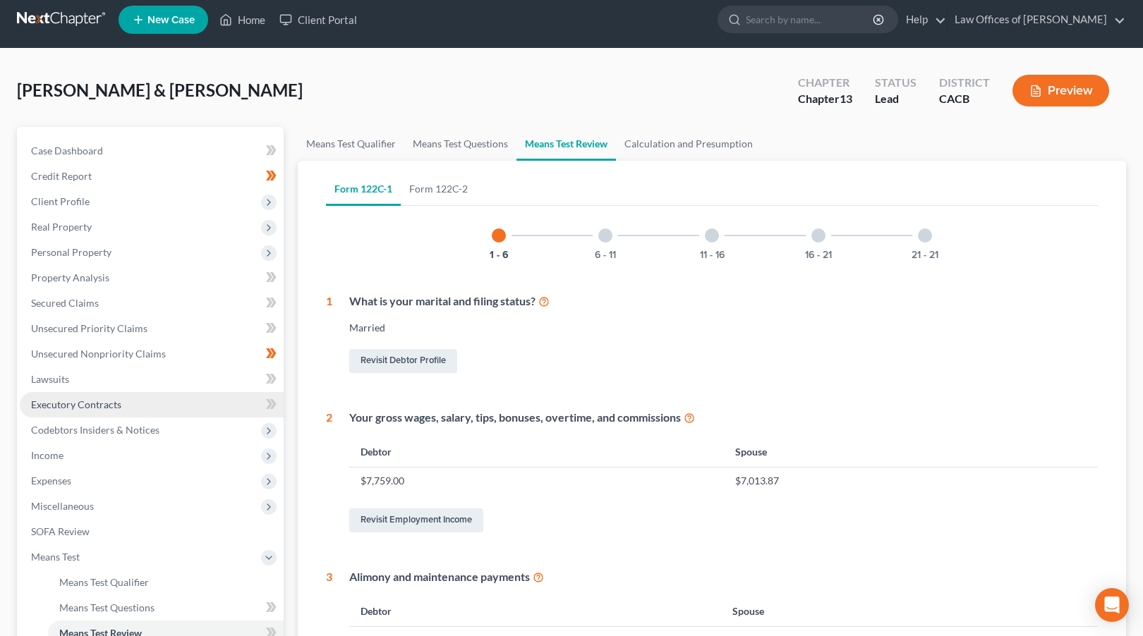
scroll to position [191, 0]
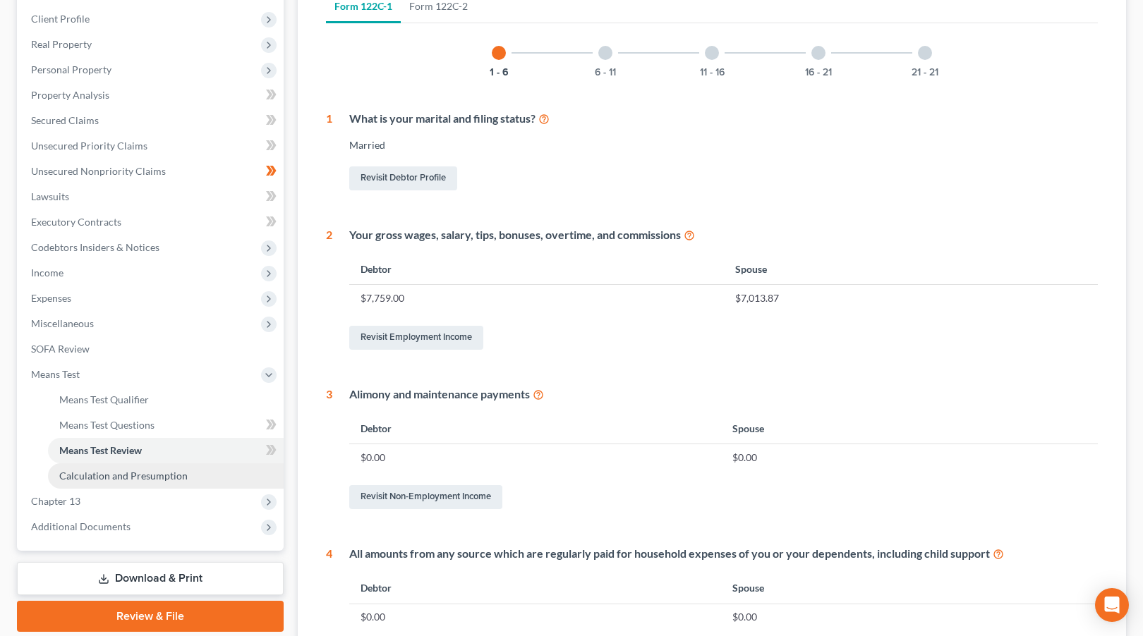
click at [140, 467] on link "Calculation and Presumption" at bounding box center [166, 475] width 236 height 25
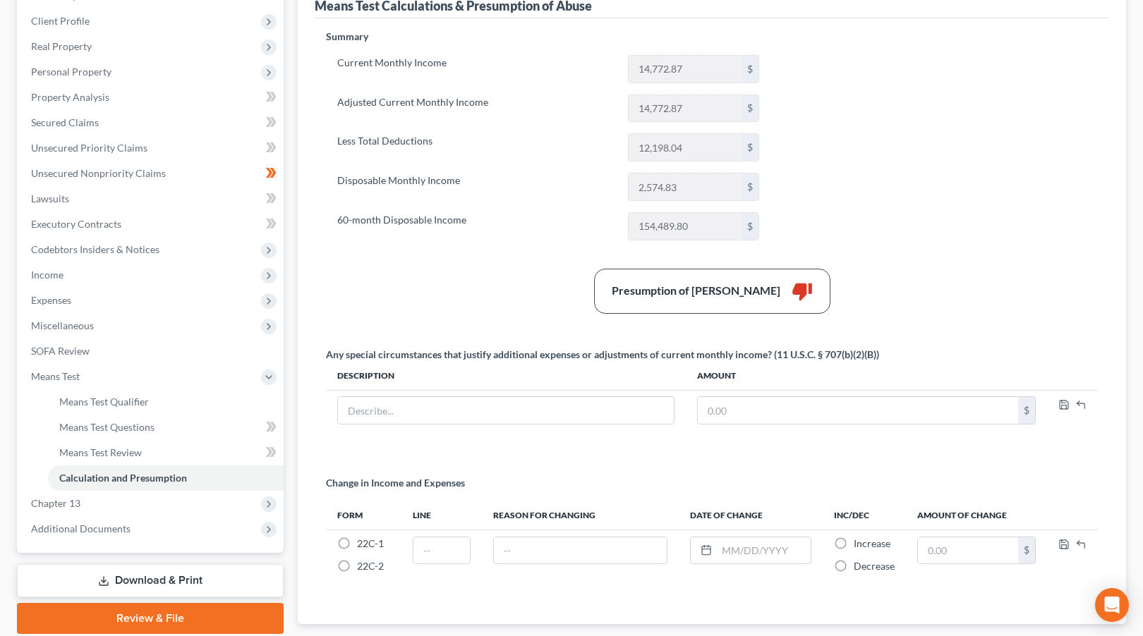
scroll to position [275, 0]
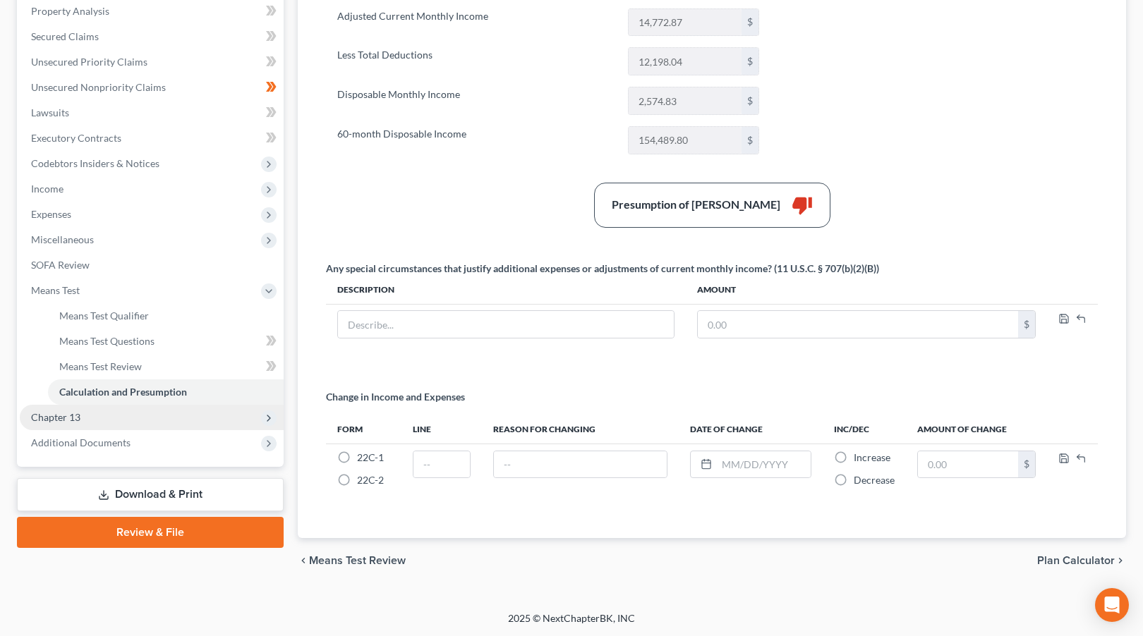
click at [159, 425] on span "Chapter 13" at bounding box center [152, 417] width 264 height 25
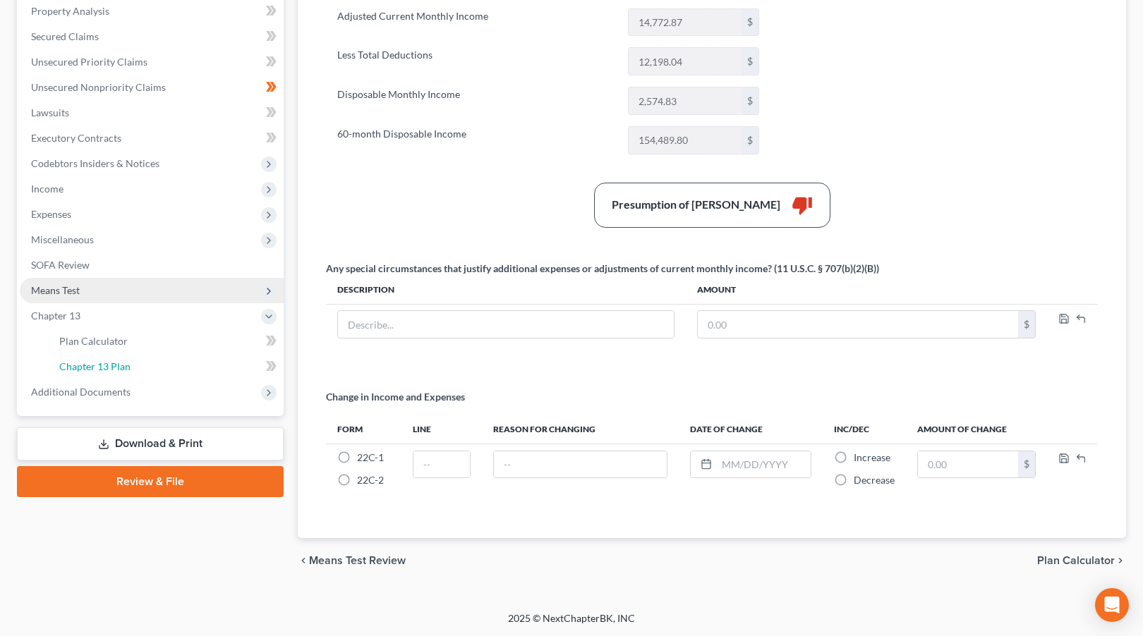
drag, startPoint x: 159, startPoint y: 372, endPoint x: 194, endPoint y: 365, distance: 36.0
click at [159, 372] on link "Chapter 13 Plan" at bounding box center [166, 366] width 236 height 25
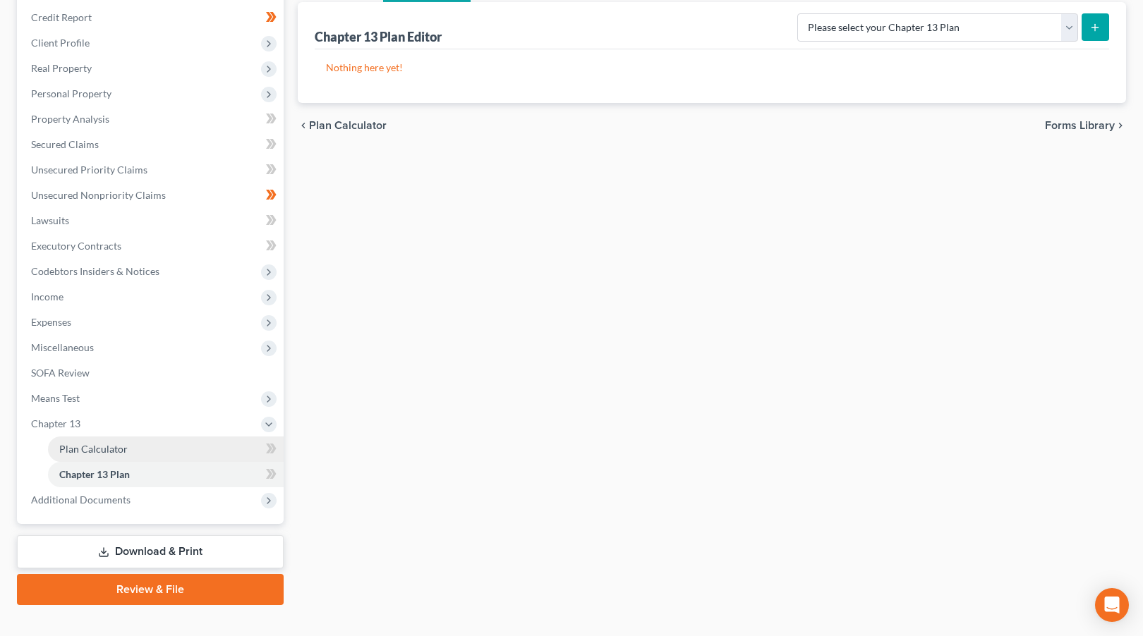
click at [128, 445] on link "Plan Calculator" at bounding box center [166, 449] width 236 height 25
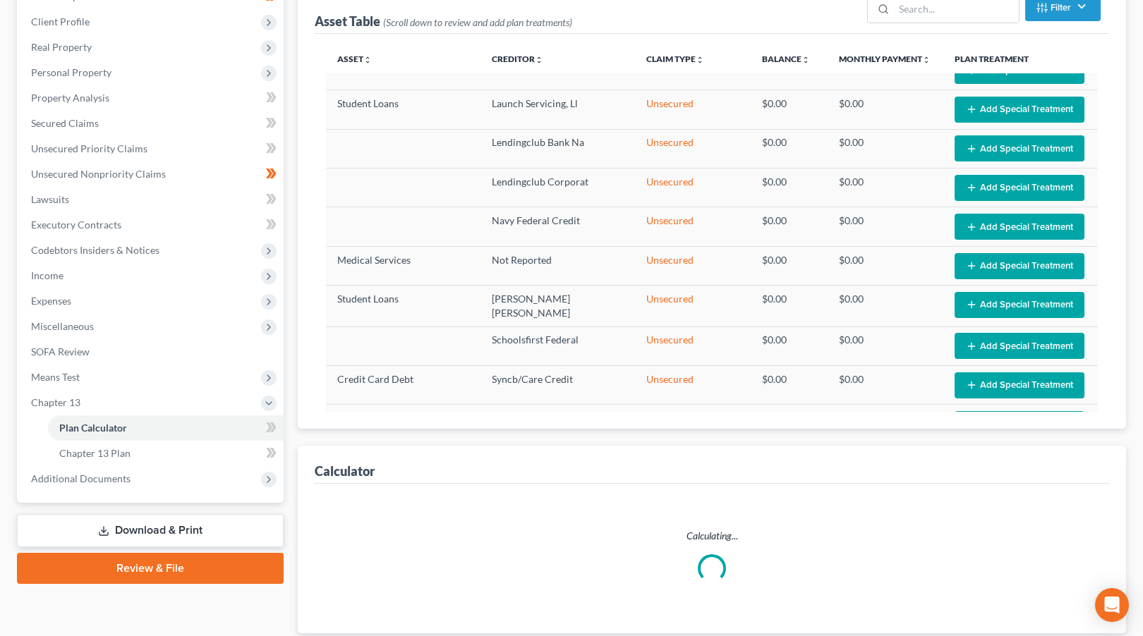
scroll to position [678, 0]
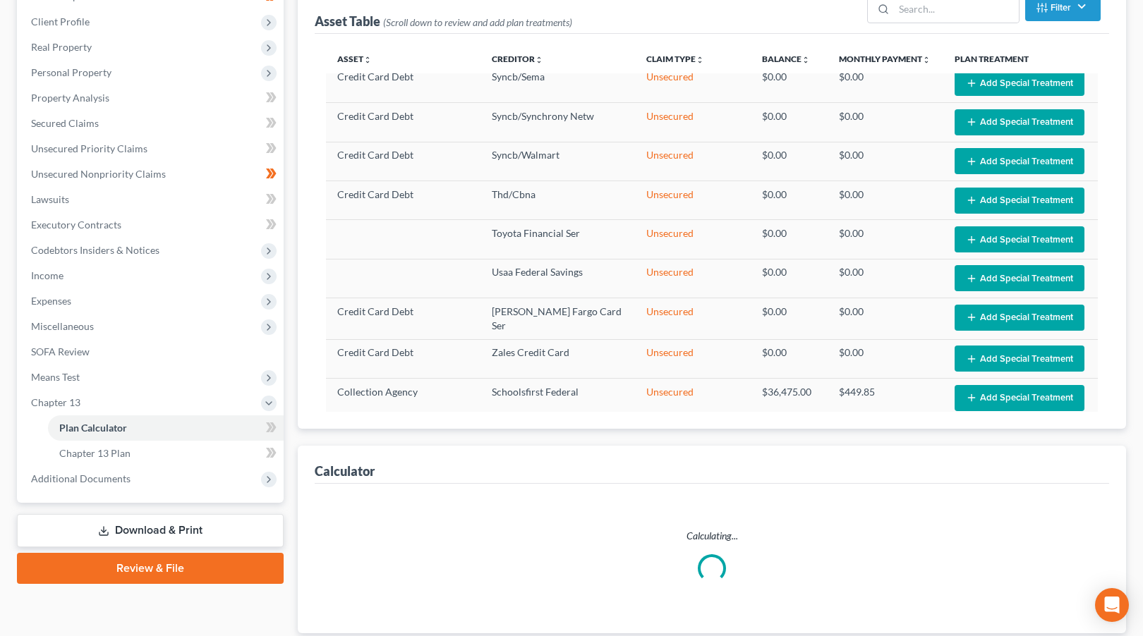
select select "59"
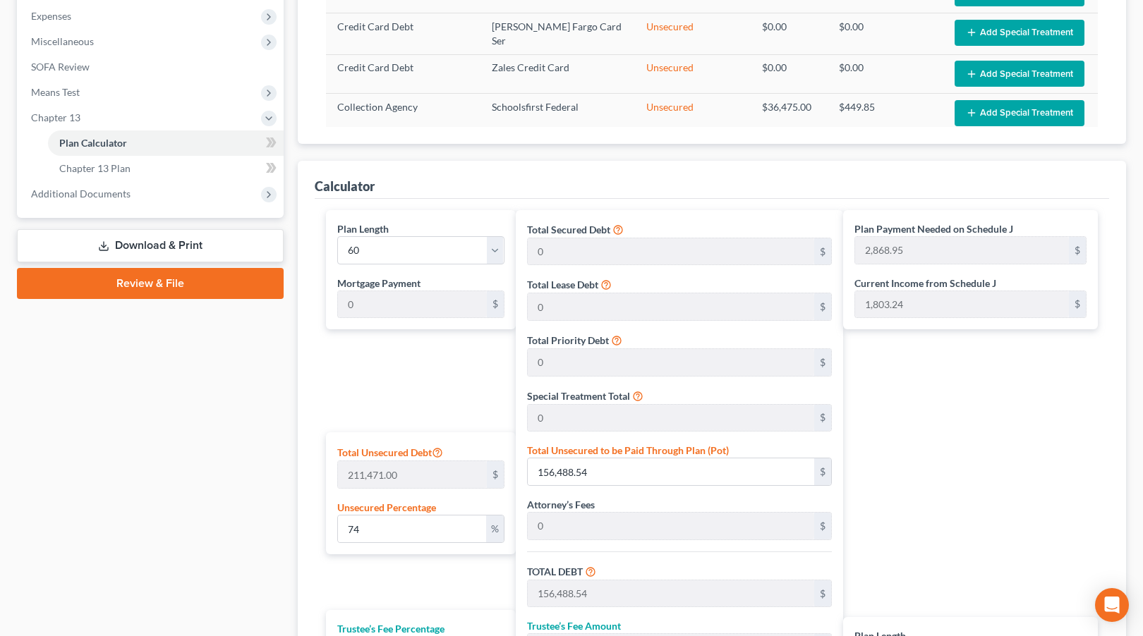
scroll to position [471, 0]
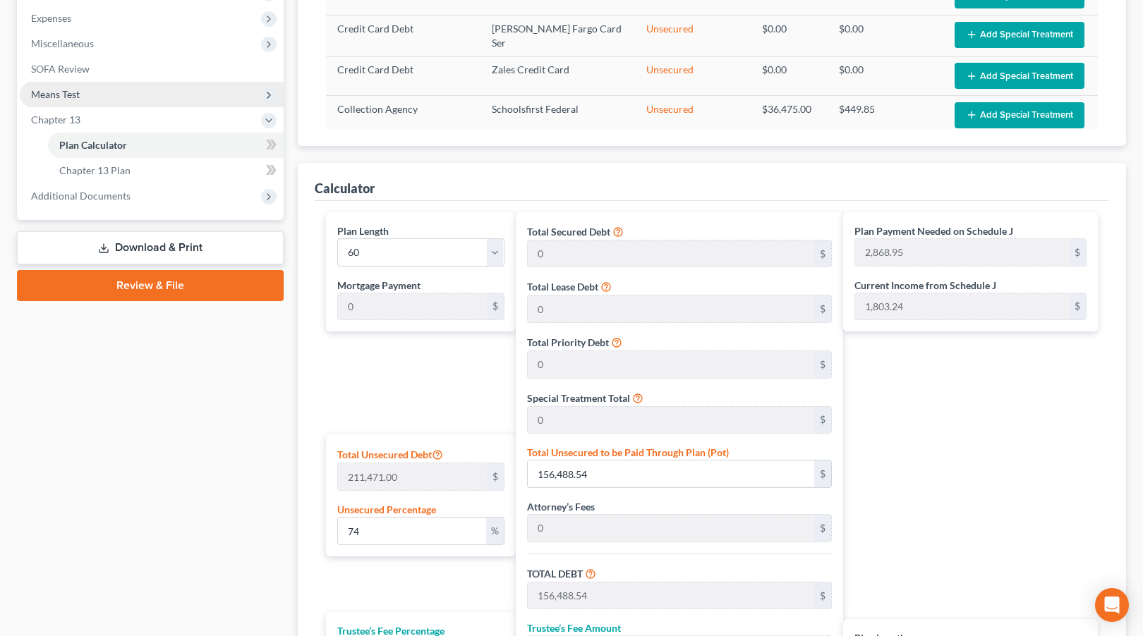
click at [111, 97] on span "Means Test" at bounding box center [152, 94] width 264 height 25
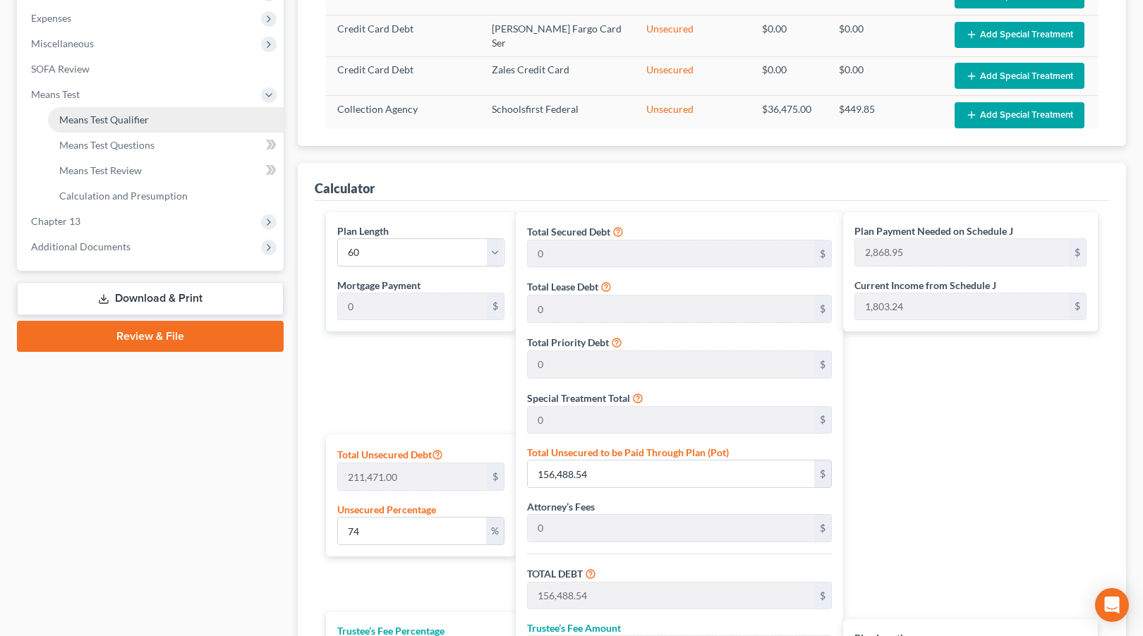
click at [117, 118] on span "Means Test Qualifier" at bounding box center [104, 120] width 90 height 12
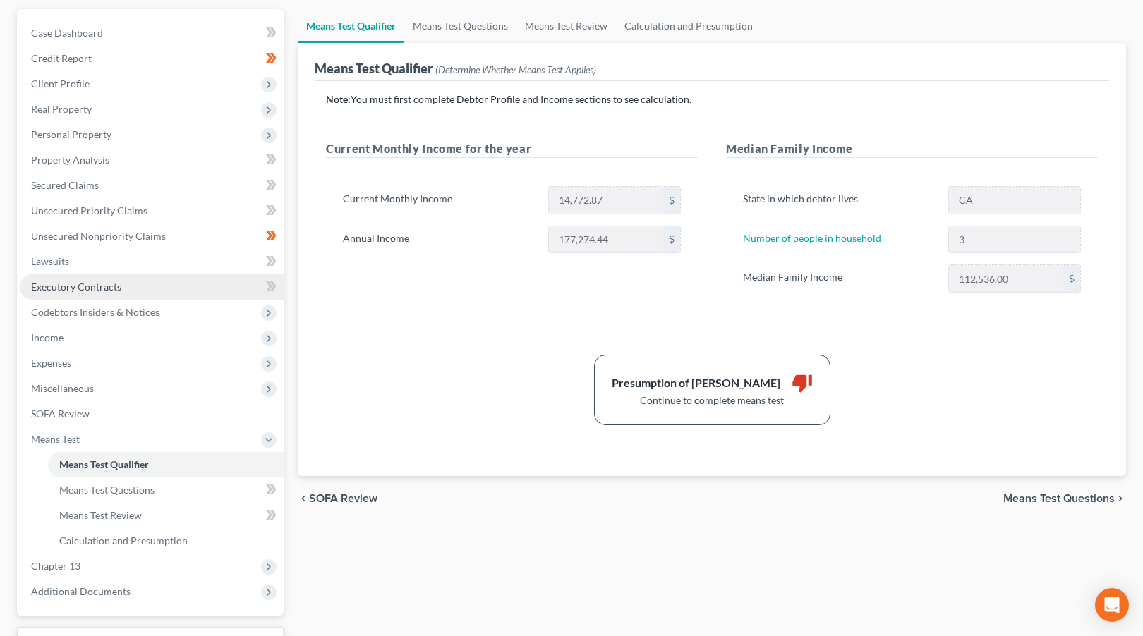
scroll to position [130, 0]
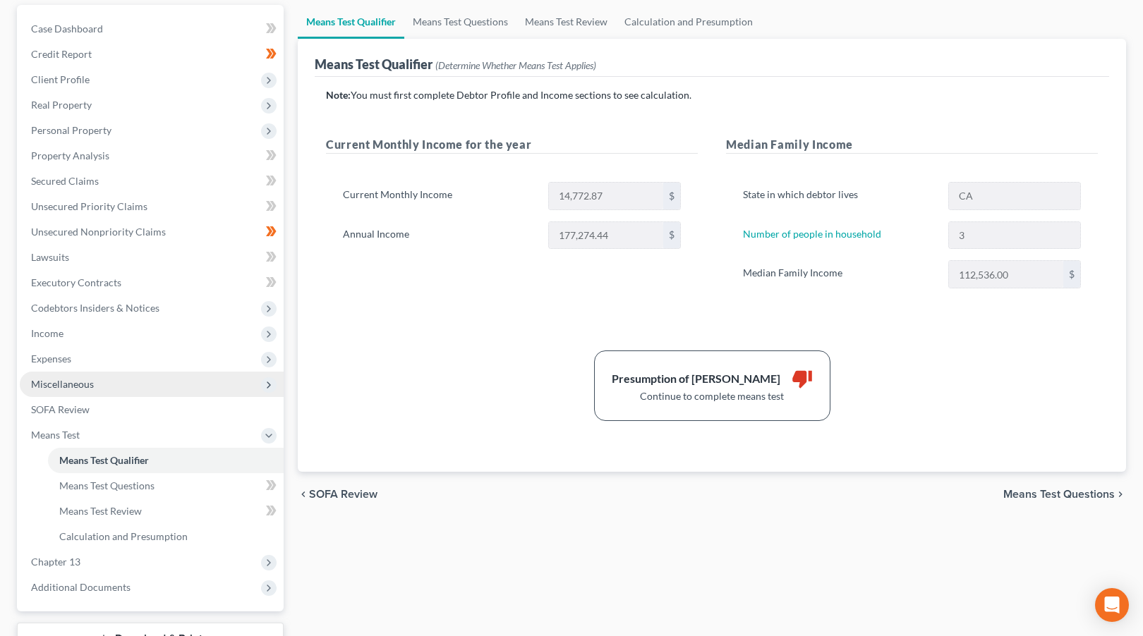
click at [85, 384] on span "Miscellaneous" at bounding box center [62, 384] width 63 height 12
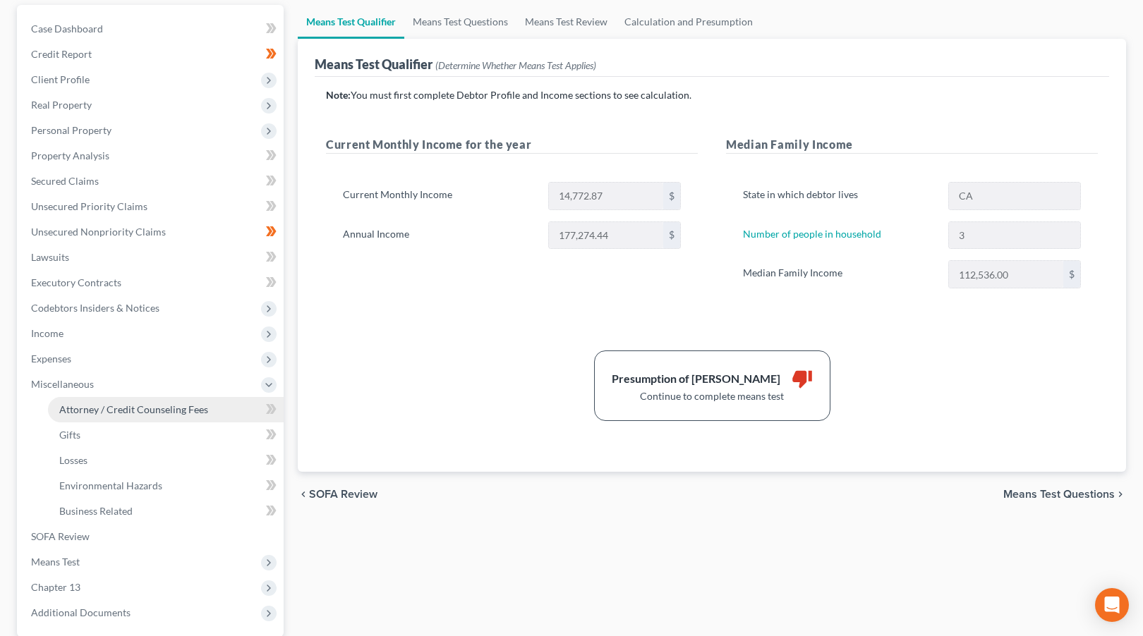
click at [117, 403] on span "Attorney / Credit Counseling Fees" at bounding box center [133, 409] width 149 height 12
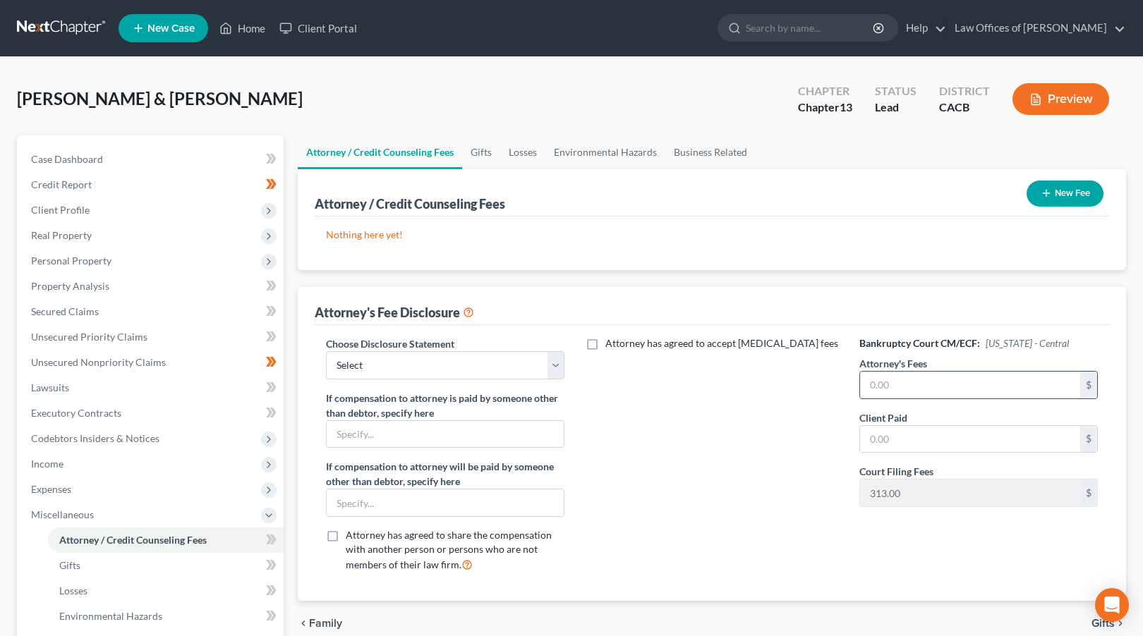
click at [870, 383] on input "text" at bounding box center [970, 385] width 220 height 27
type input "4,500"
type input "3,400"
click at [488, 360] on select "Select Attorney Fees" at bounding box center [445, 365] width 238 height 28
select select "0"
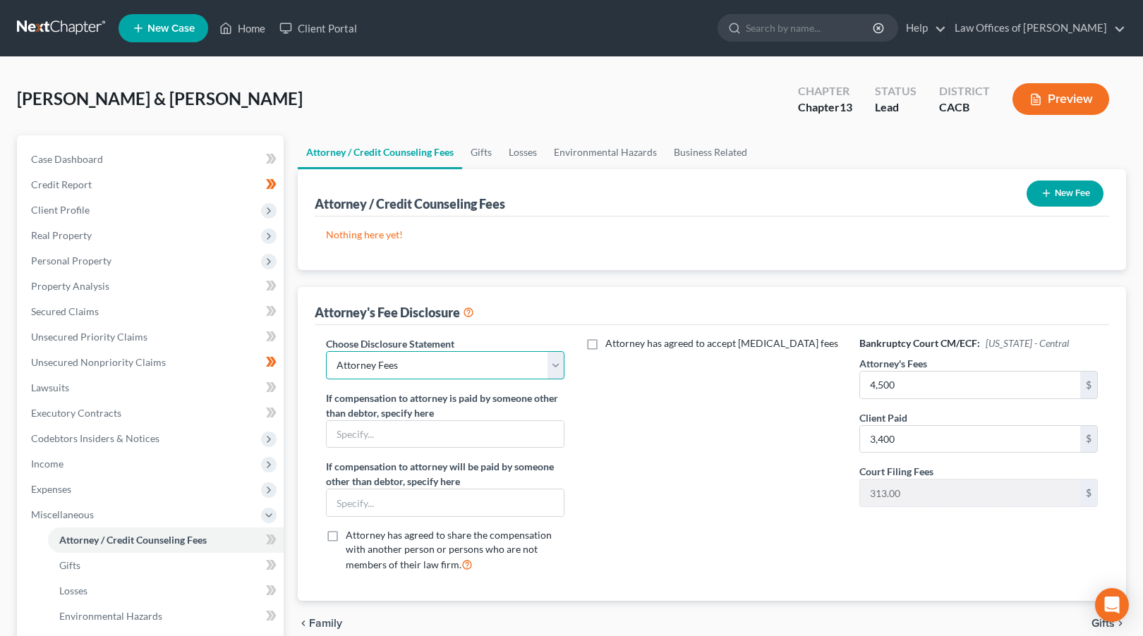
click at [326, 351] on select "Select Attorney Fees" at bounding box center [445, 365] width 238 height 28
click at [655, 394] on div "Attorney has agreed to accept retainer fees" at bounding box center [711, 460] width 267 height 248
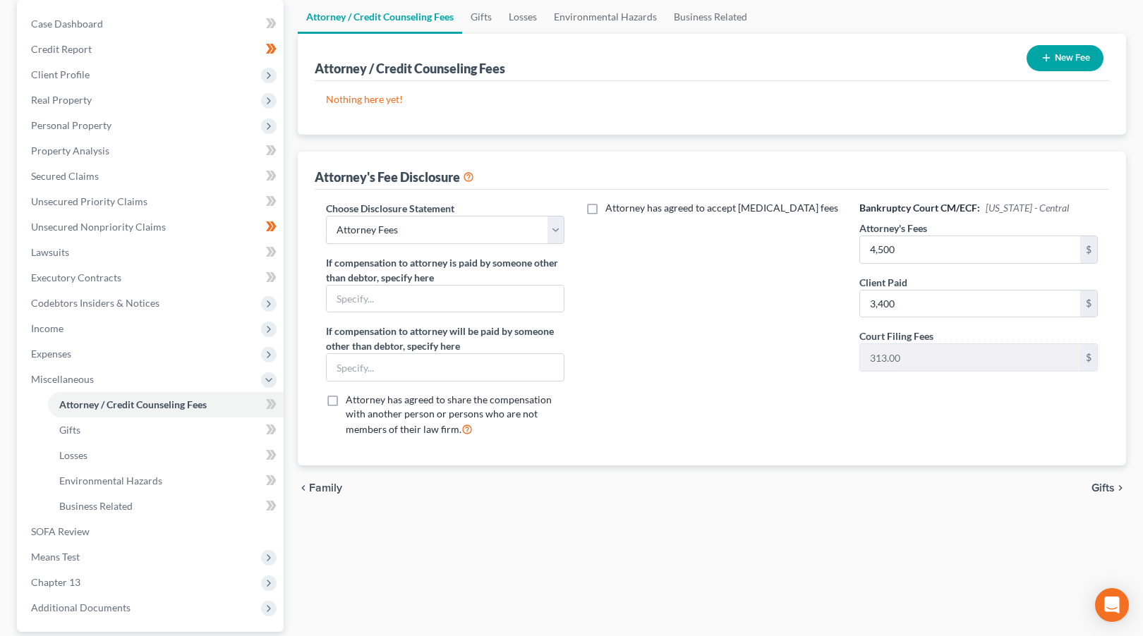
scroll to position [139, 0]
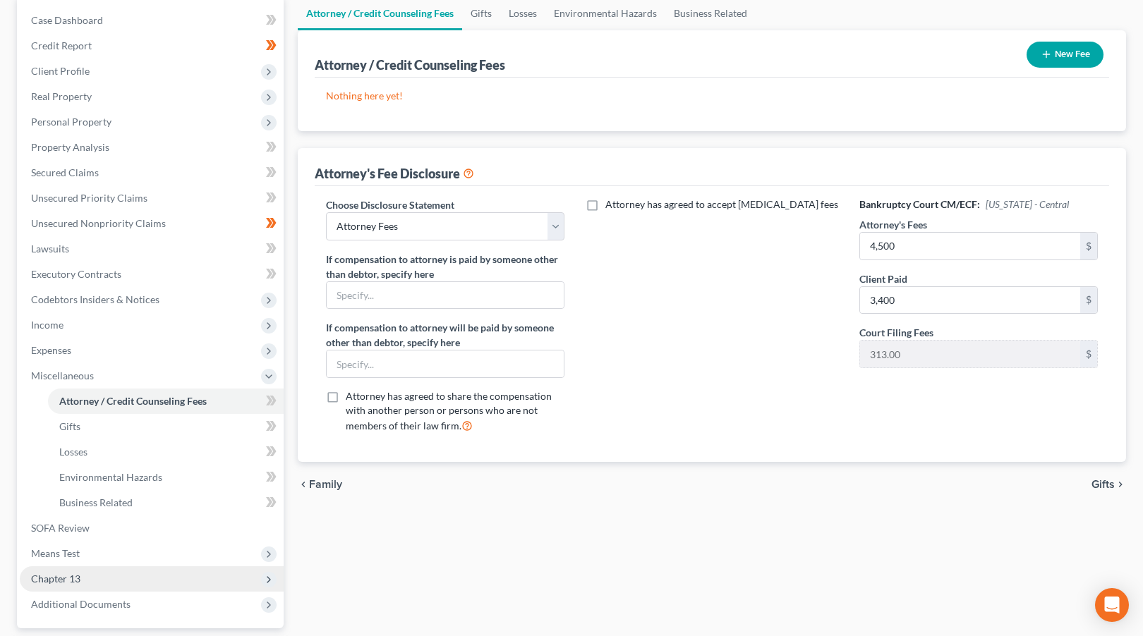
click at [95, 575] on span "Chapter 13" at bounding box center [152, 578] width 264 height 25
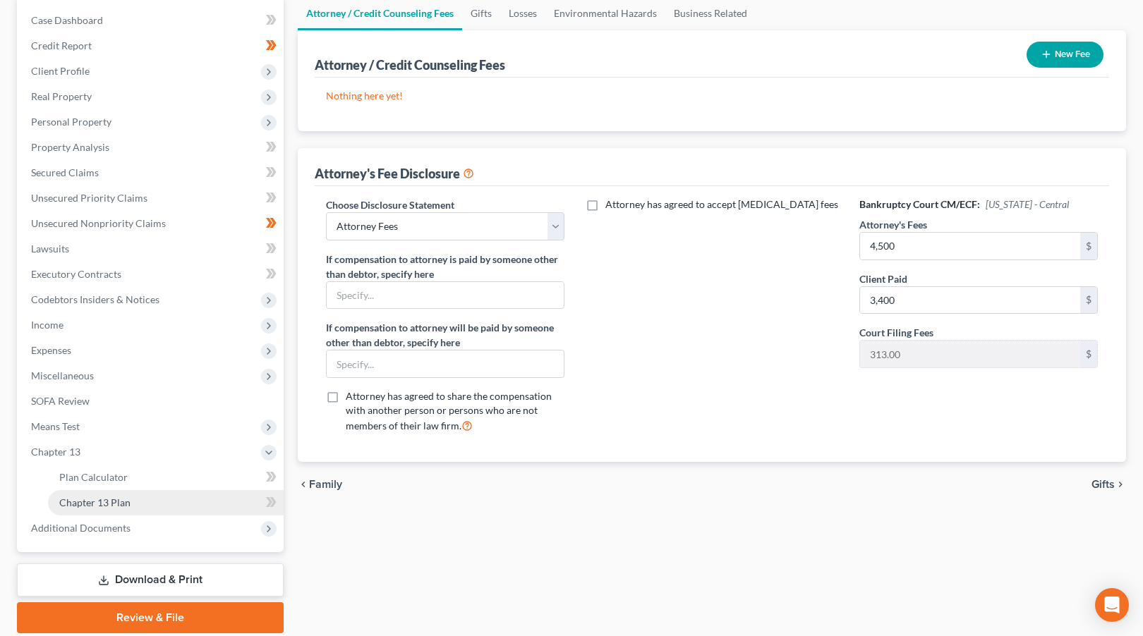
click at [111, 493] on link "Chapter 13 Plan" at bounding box center [166, 502] width 236 height 25
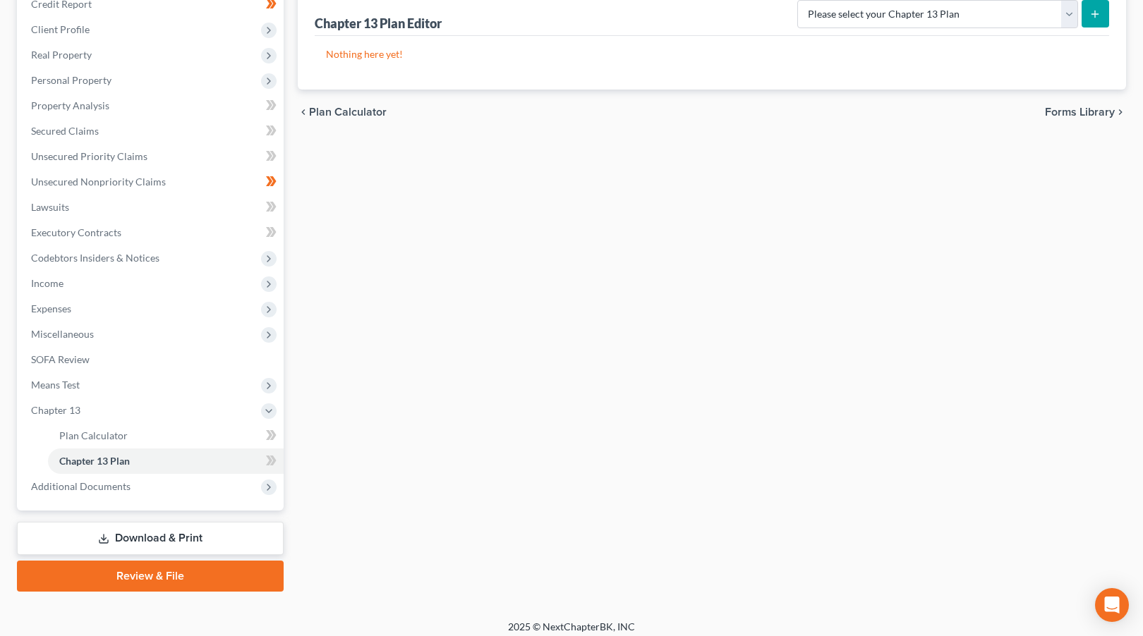
scroll to position [188, 0]
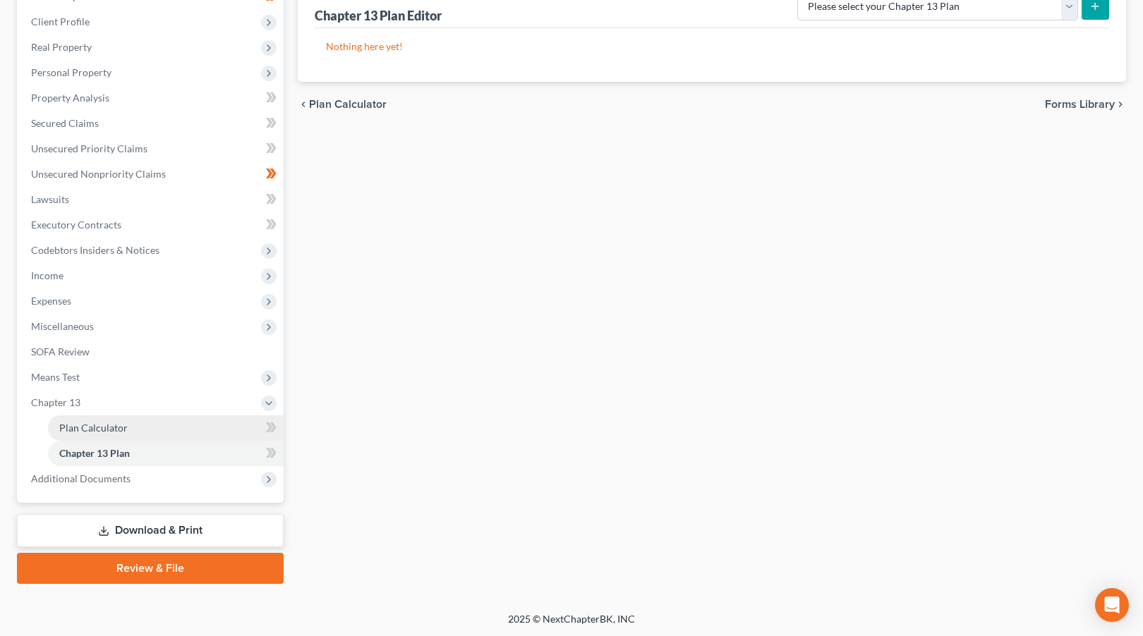
click at [147, 435] on link "Plan Calculator" at bounding box center [166, 427] width 236 height 25
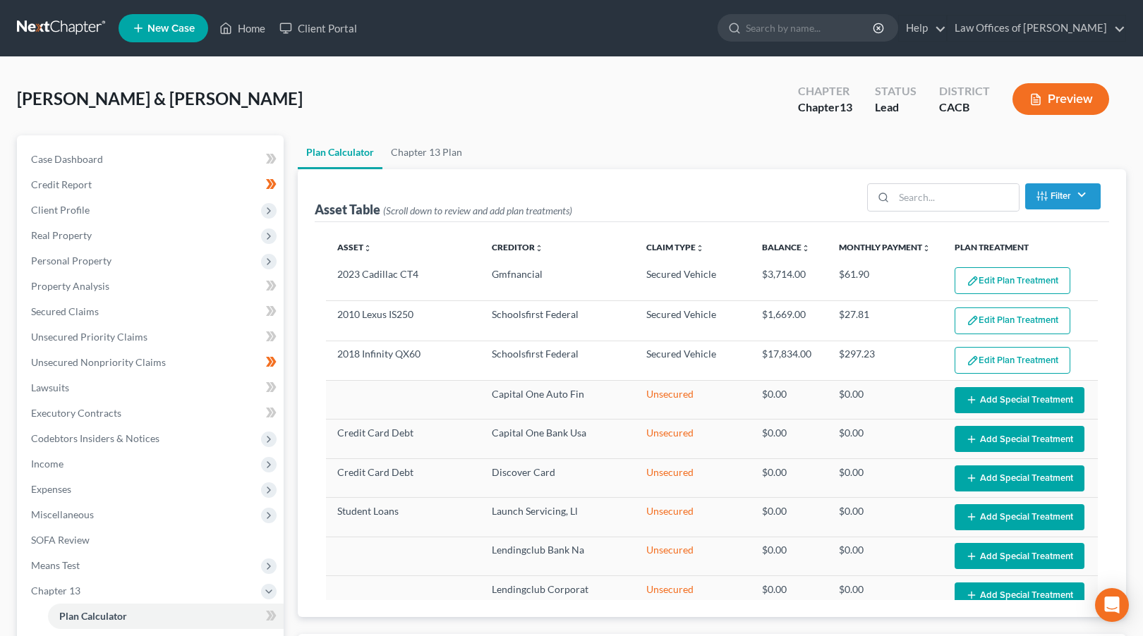
select select "59"
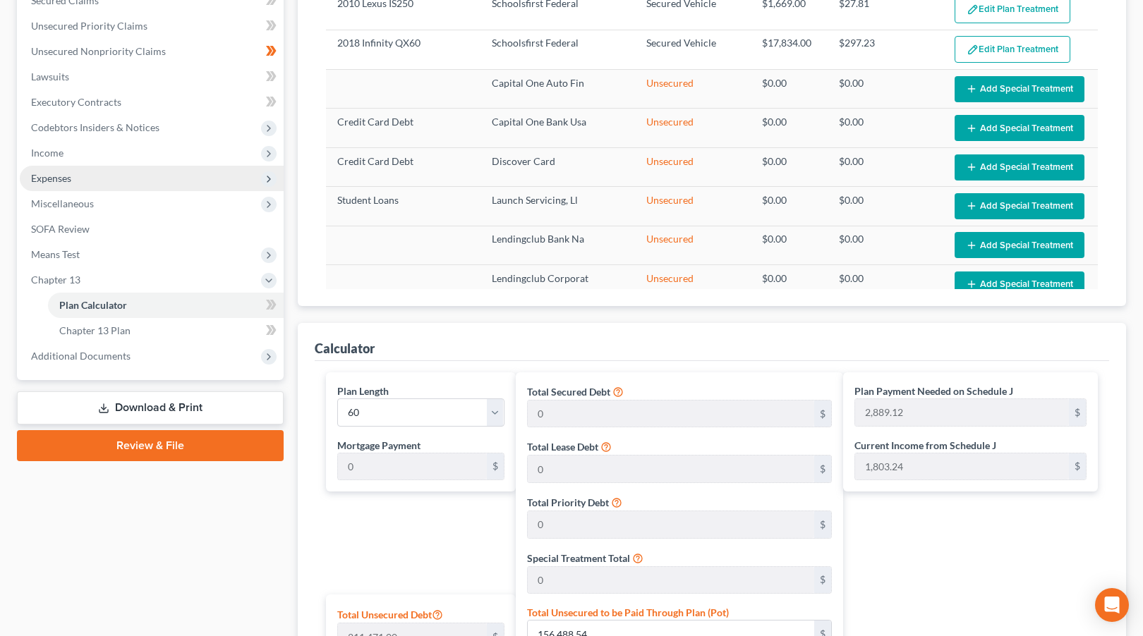
scroll to position [116, 0]
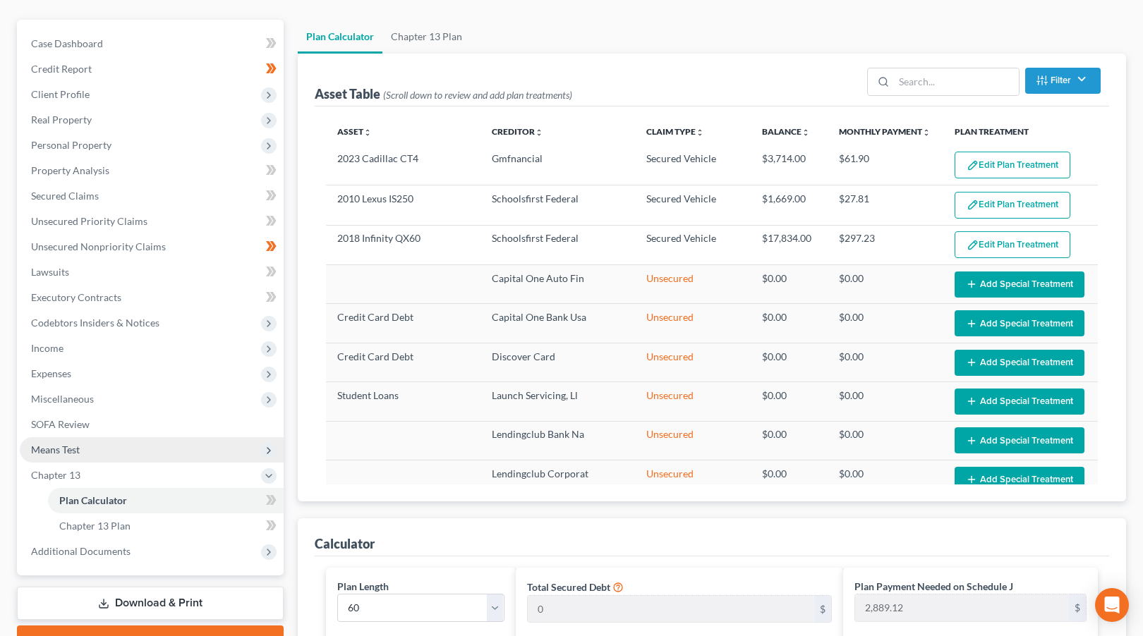
click at [147, 448] on span "Means Test" at bounding box center [152, 449] width 264 height 25
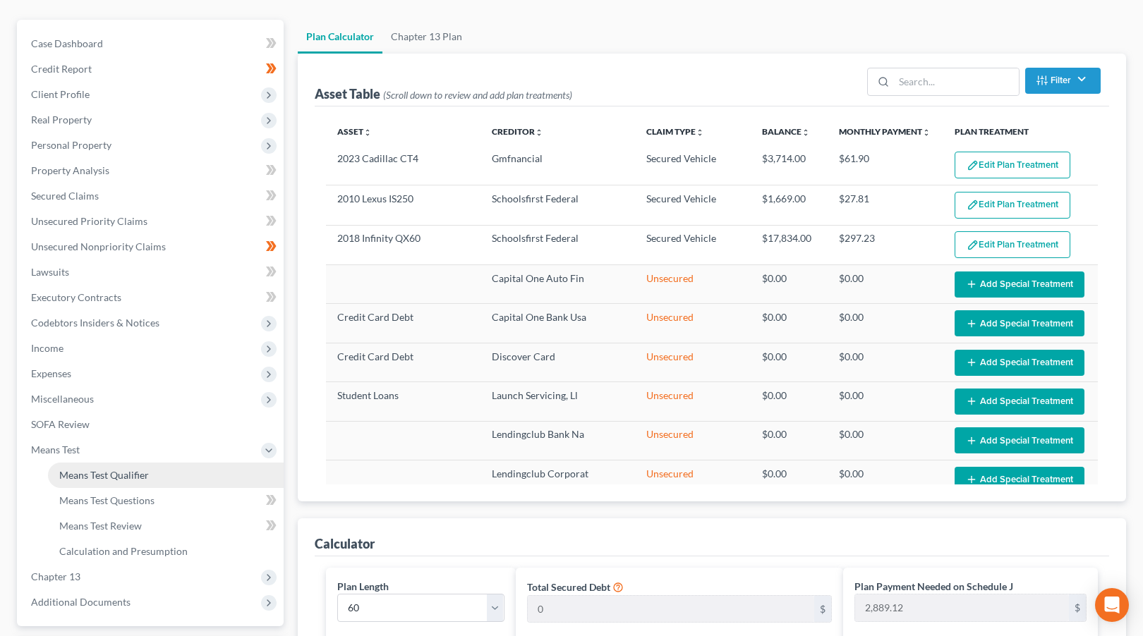
click at [150, 476] on link "Means Test Qualifier" at bounding box center [166, 475] width 236 height 25
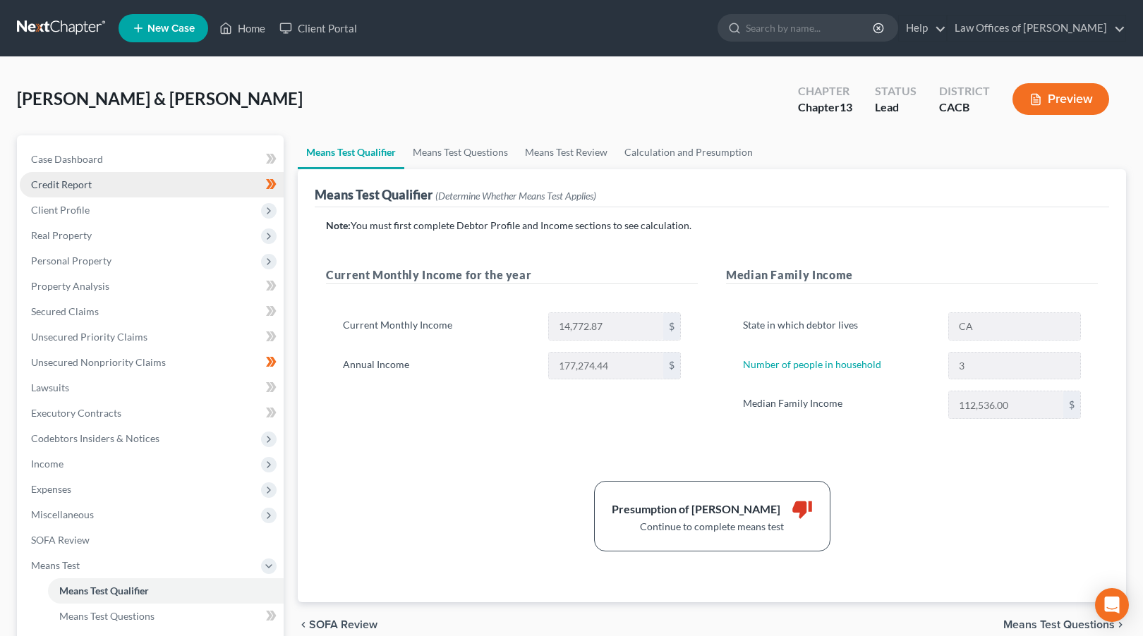
click at [77, 183] on span "Credit Report" at bounding box center [61, 184] width 61 height 12
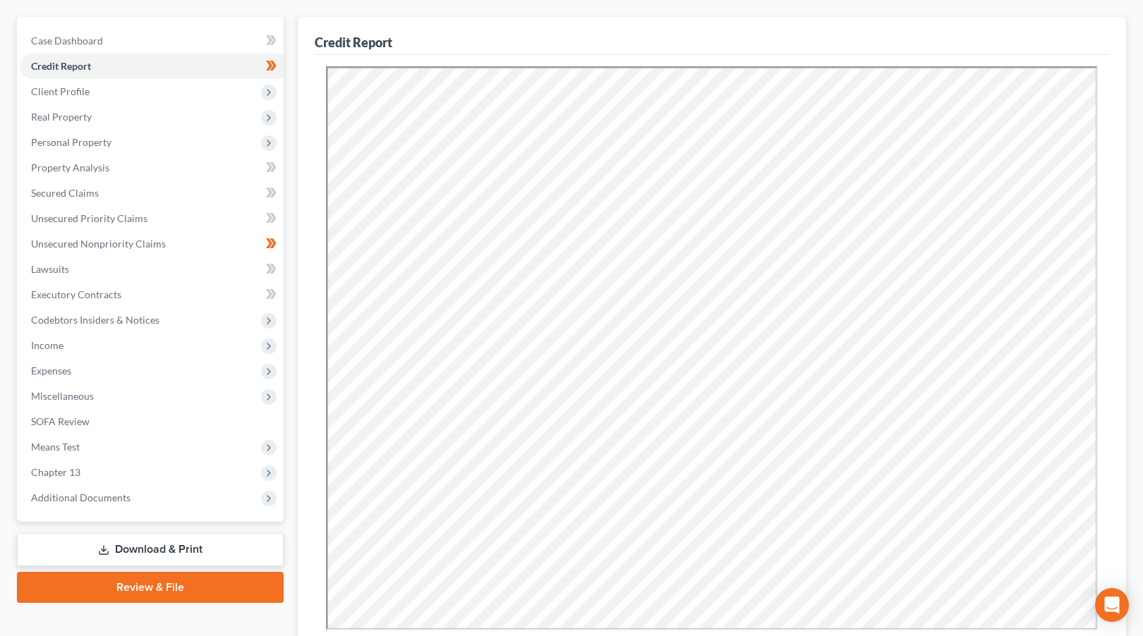
scroll to position [130, 0]
